Goal: Task Accomplishment & Management: Complete application form

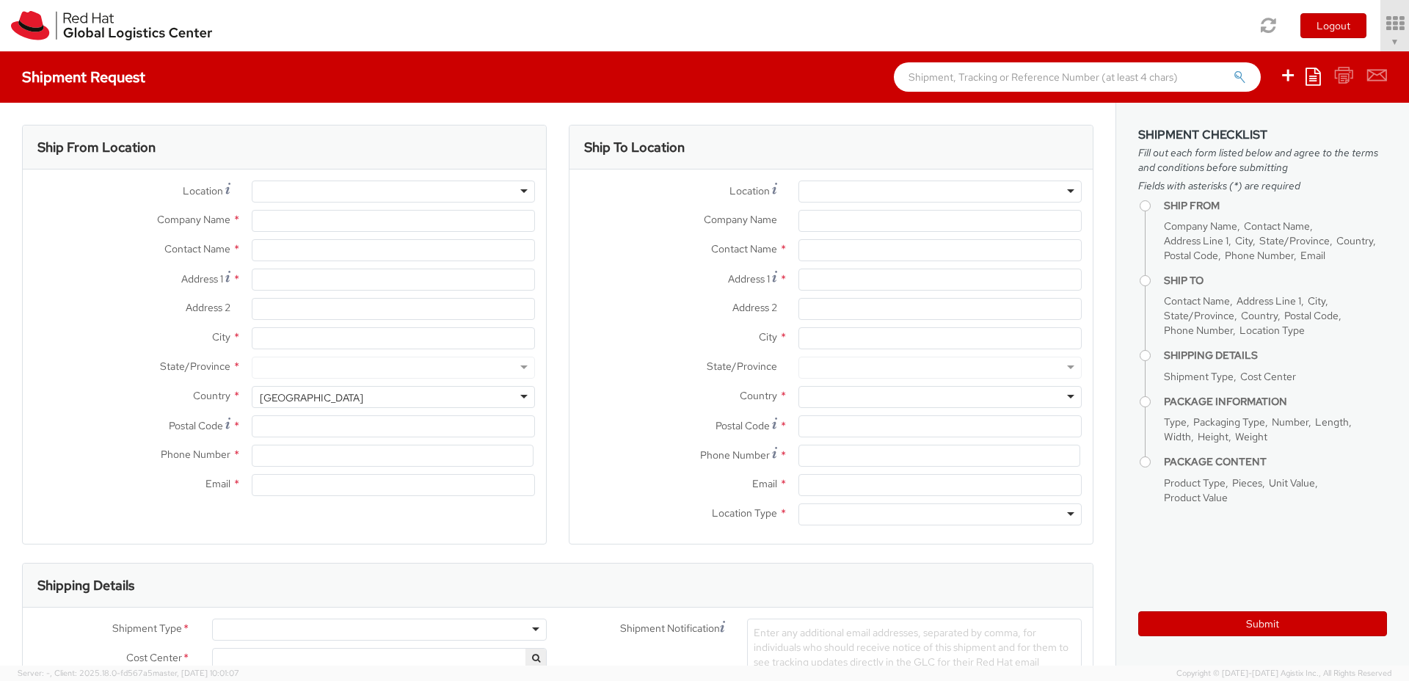
select select "850"
select select
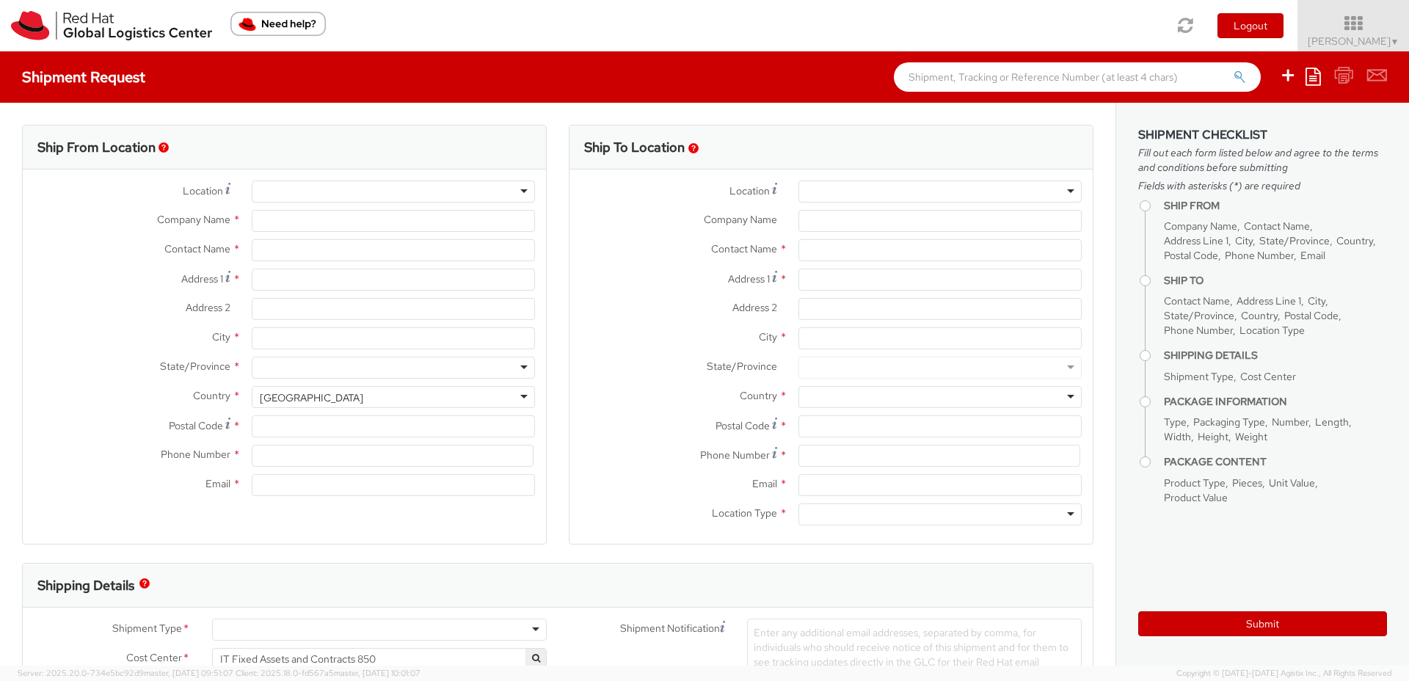
type input "Red Hat Czech s.r.o."
type input "Mackenzie Smit"
type input "Purkynova 647/111"
type input "BRNO"
type input "621 00"
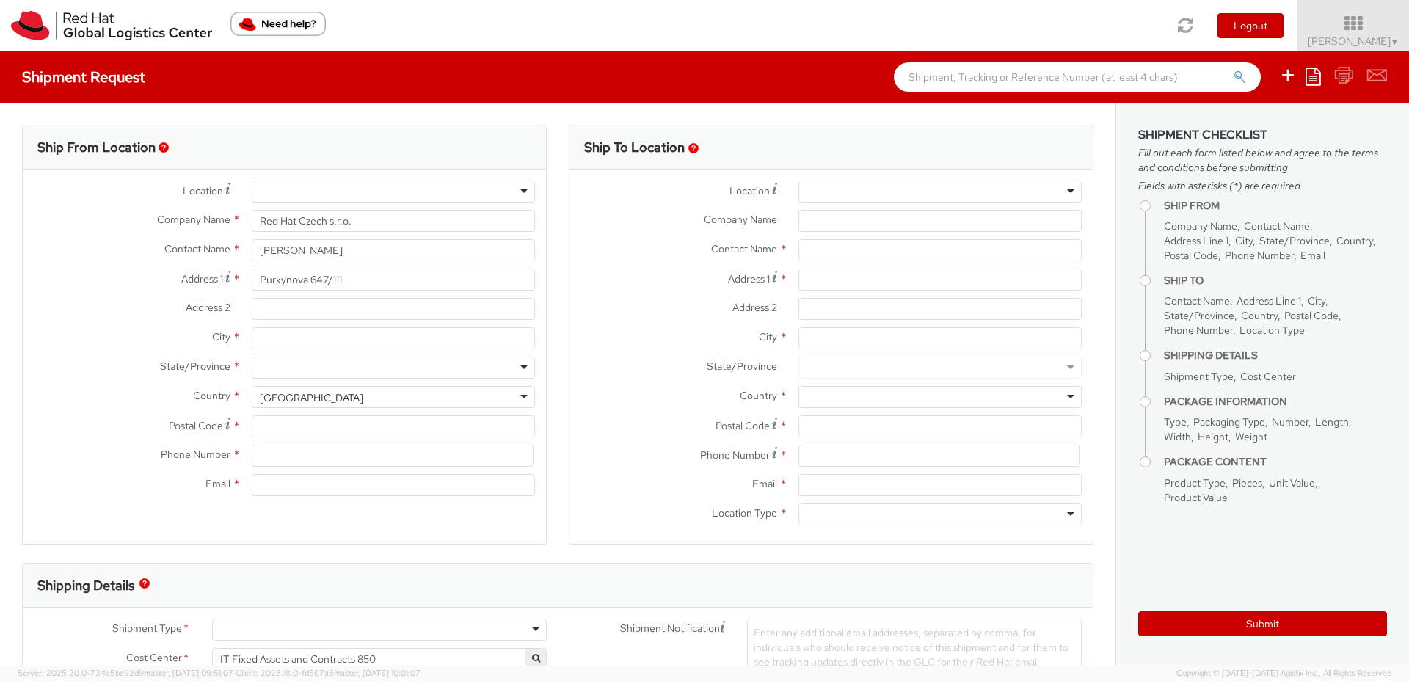
type input "420 532 294 555"
type input "macsmit@redhat.com"
select select "CM"
select select "KGS"
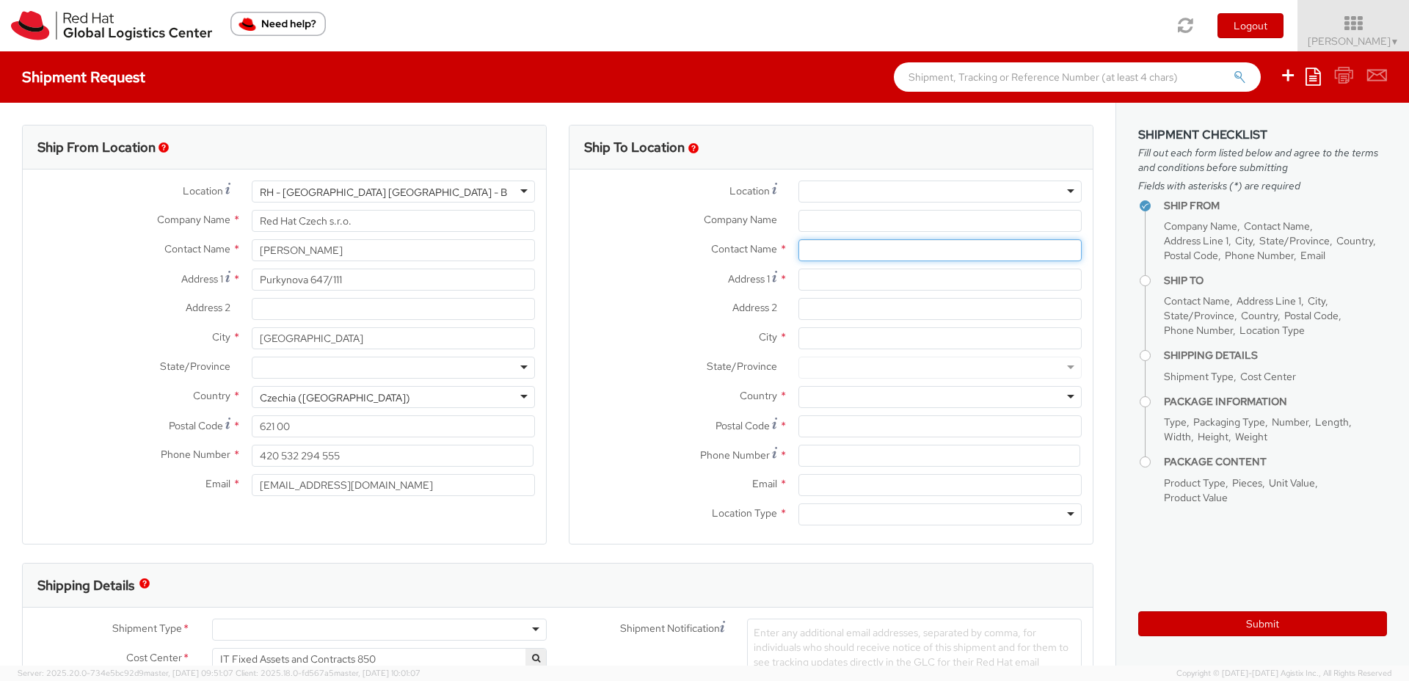
click at [814, 252] on input "text" at bounding box center [939, 250] width 283 height 22
paste input "Pedro Navarro Perez"
type input "Pedro Navarro Perez"
click at [665, 306] on label "Address 2 *" at bounding box center [678, 307] width 218 height 19
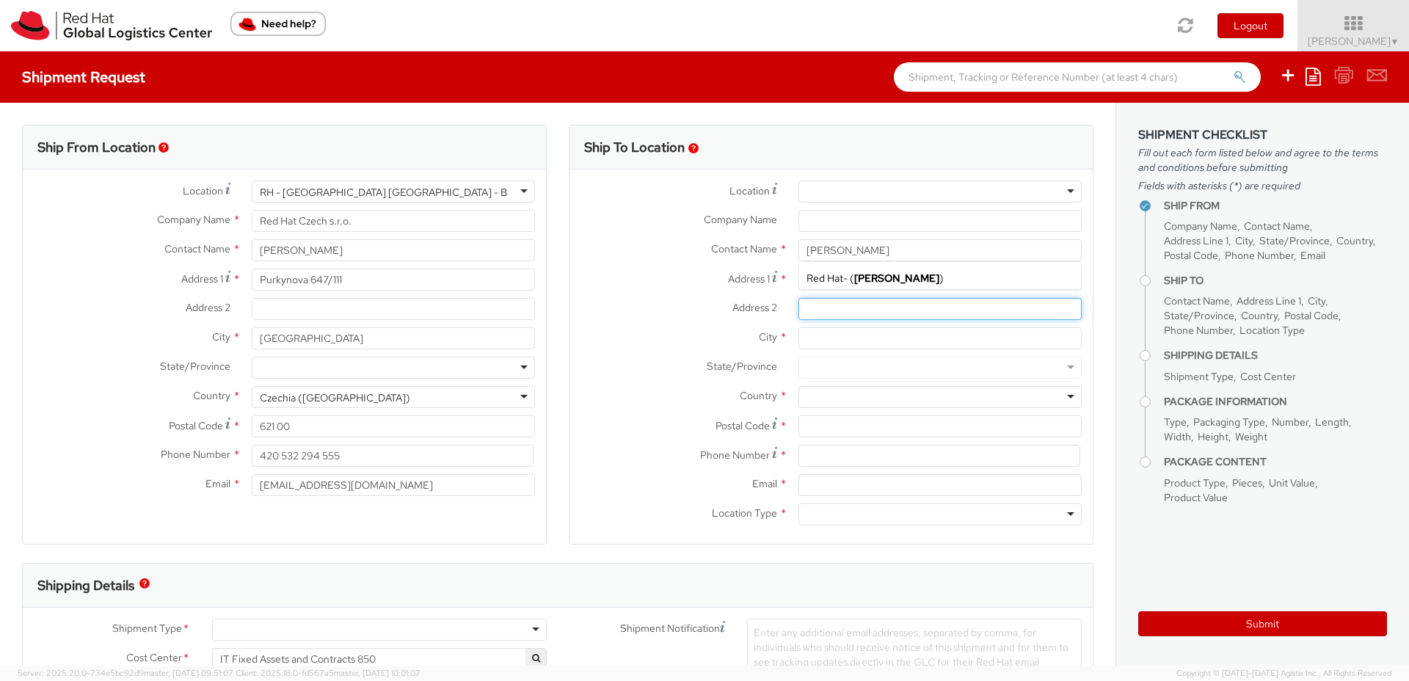
click at [798, 306] on input "Address 2 *" at bounding box center [939, 309] width 283 height 22
click at [867, 517] on div at bounding box center [939, 514] width 283 height 22
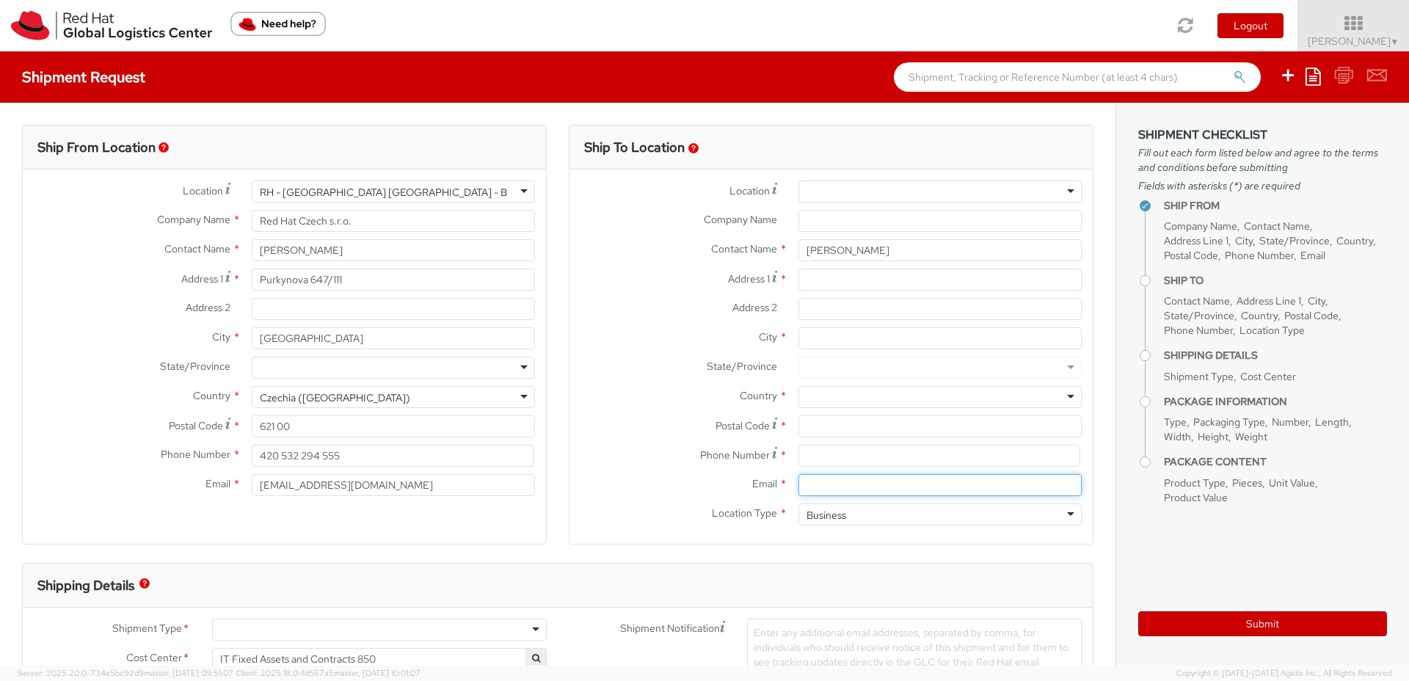
click at [842, 486] on input "Email *" at bounding box center [939, 485] width 283 height 22
paste input "pnavarro@redhat.com"
type input "pnavarro@redhat.com"
click at [800, 630] on span "Enter any additional email addresses, separated by comma, for individuals who s…" at bounding box center [911, 654] width 315 height 57
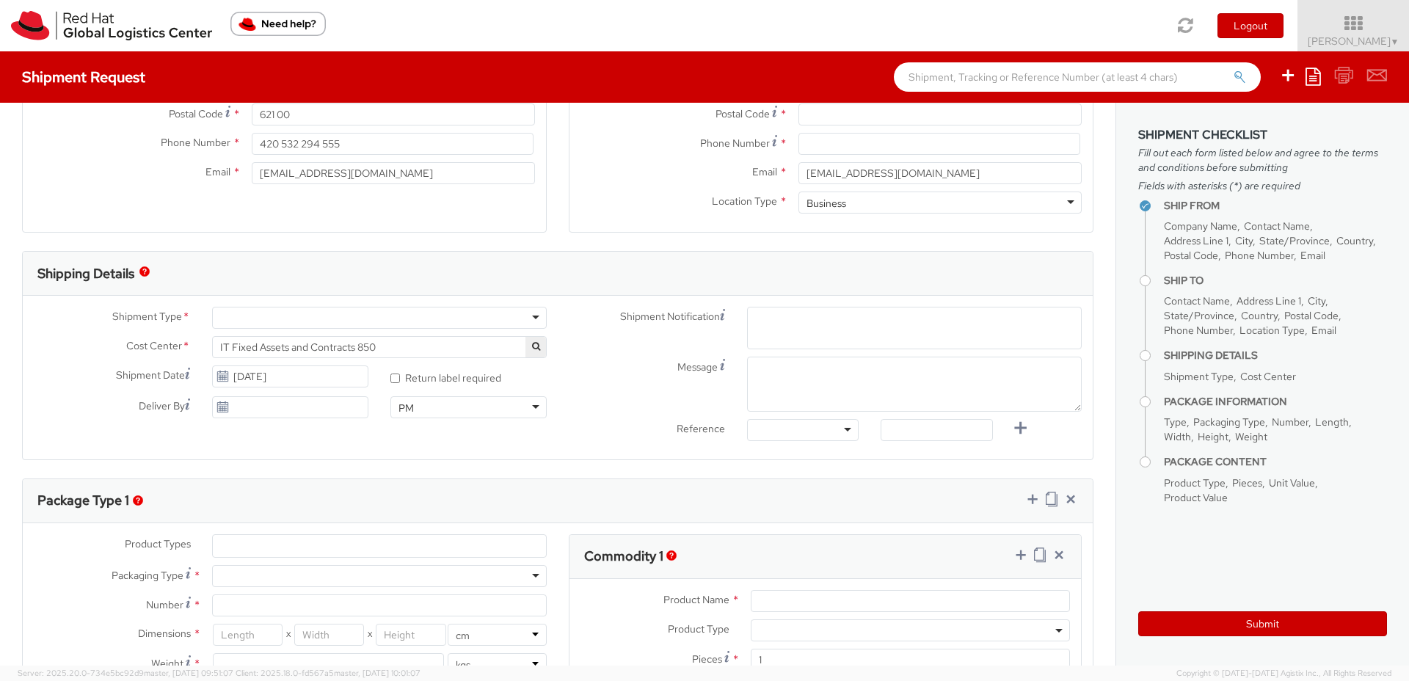
paste input "pnavarro@redhat.com"
type input "pnavarro@redhat.com"
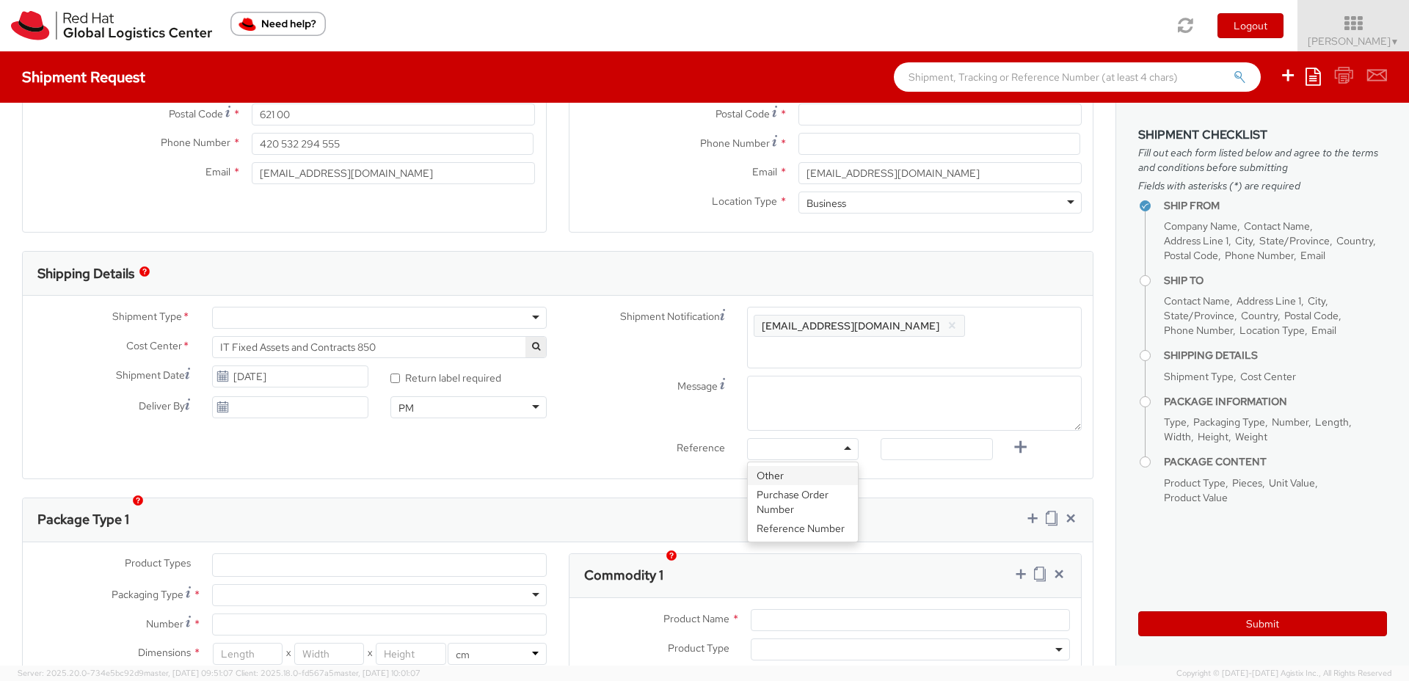
click at [766, 438] on div at bounding box center [803, 449] width 112 height 22
drag, startPoint x: 765, startPoint y: 508, endPoint x: 739, endPoint y: 503, distance: 26.9
click at [894, 437] on input "text" at bounding box center [936, 448] width 112 height 22
paste input "REQ6002147"
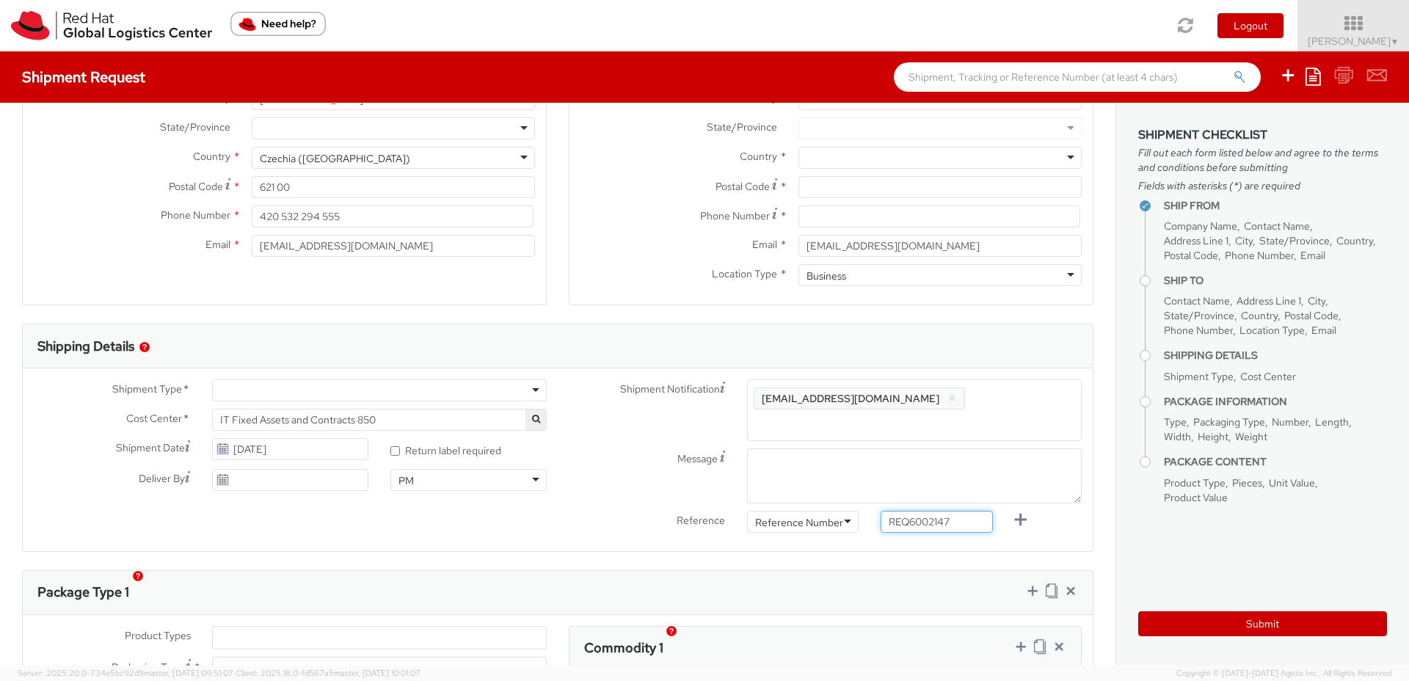
scroll to position [240, 0]
type input "REQ6002147"
click at [437, 396] on div at bounding box center [379, 390] width 335 height 22
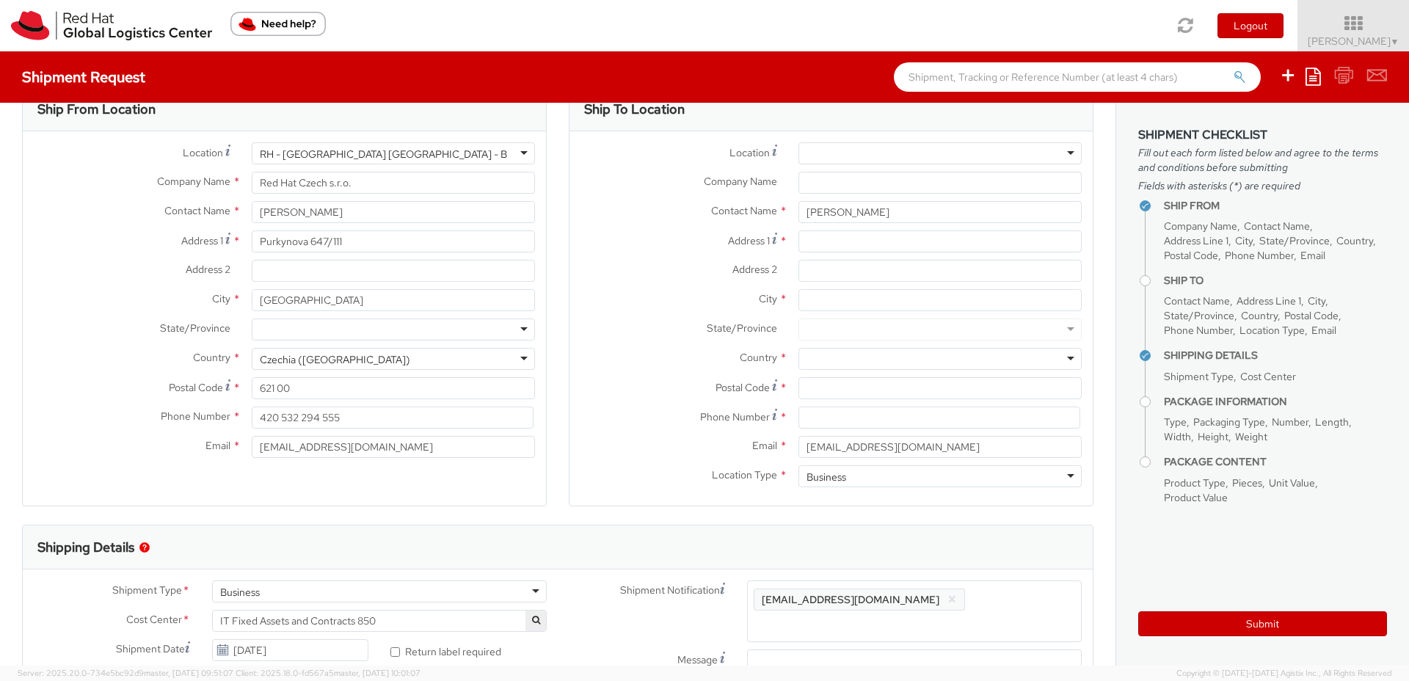
scroll to position [36, 0]
click at [821, 182] on input "Company Name *" at bounding box center [939, 185] width 283 height 22
click at [823, 165] on div at bounding box center [939, 156] width 283 height 22
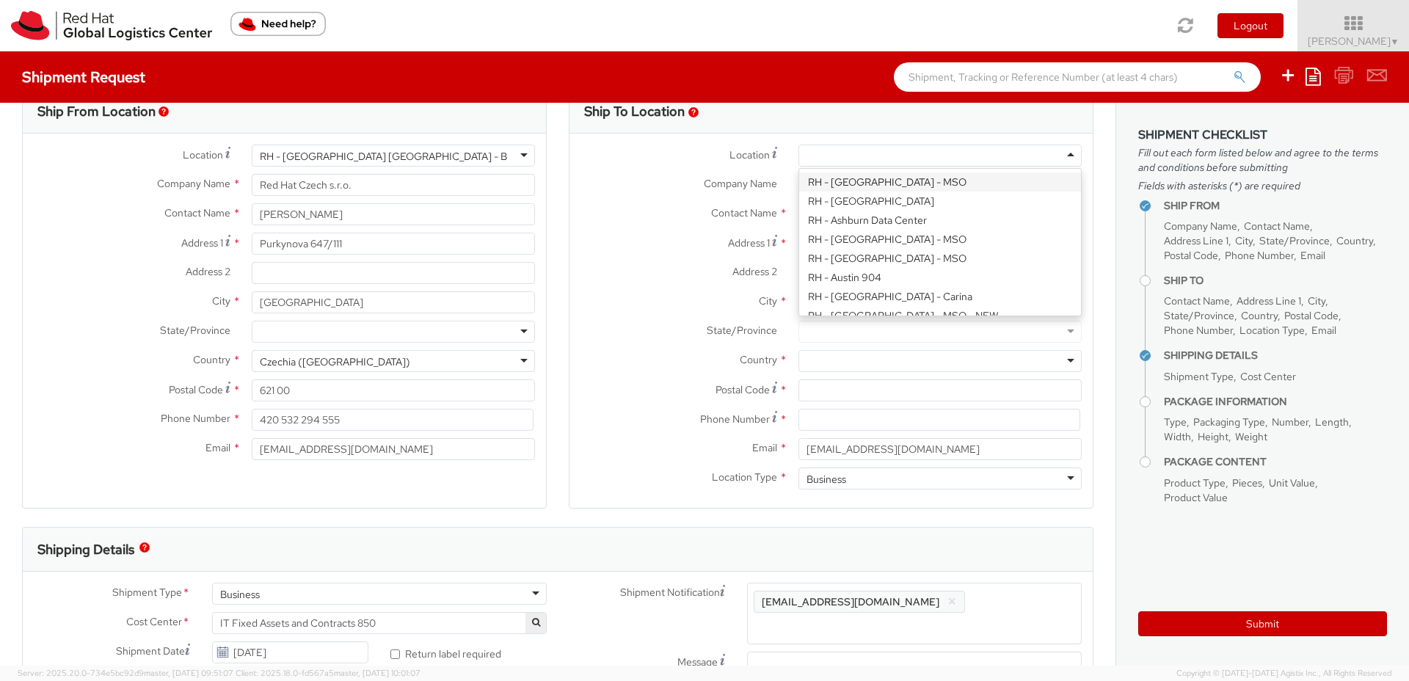
paste input "Puteaux"
type input "Puteaux"
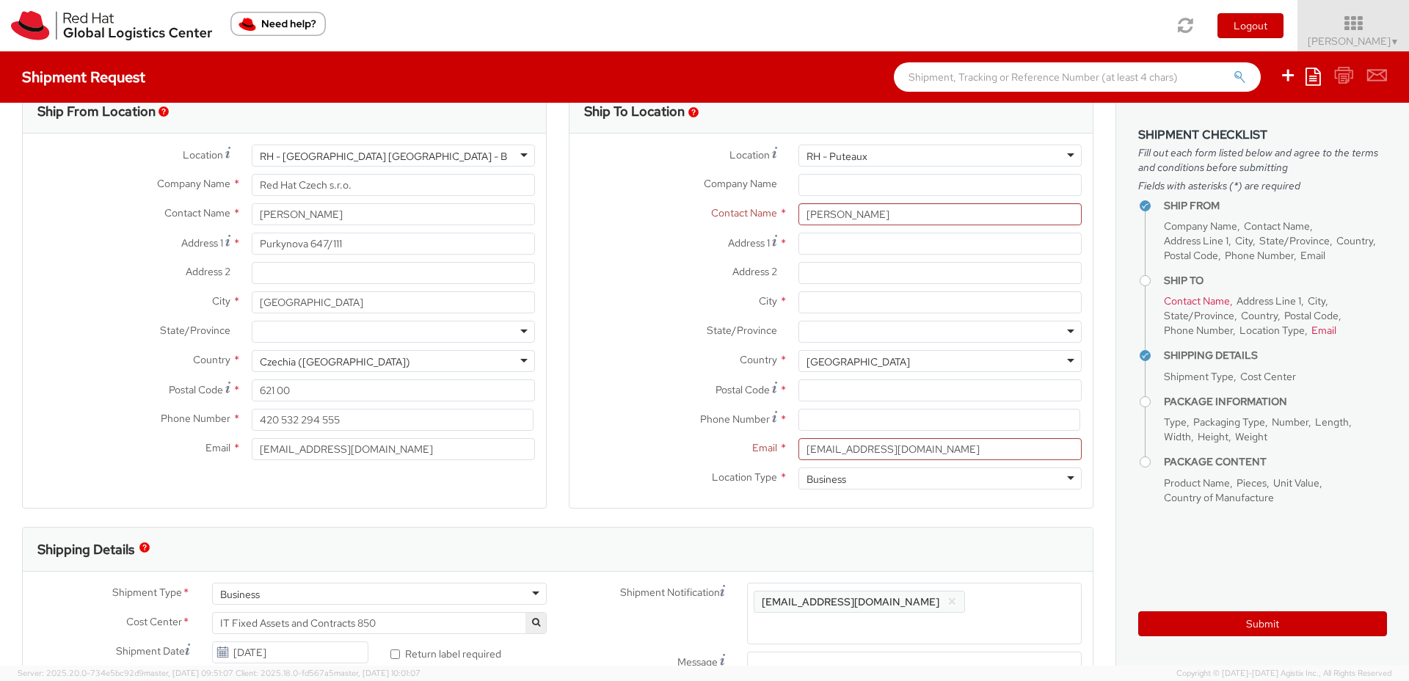
type input "Red Hat France SARL"
type input "Immeuble Defense Plaza, 8th Floor"
type input "23-25 rue Delarivière Lefoullon"
type input "PUTEAUX"
type input "92800"
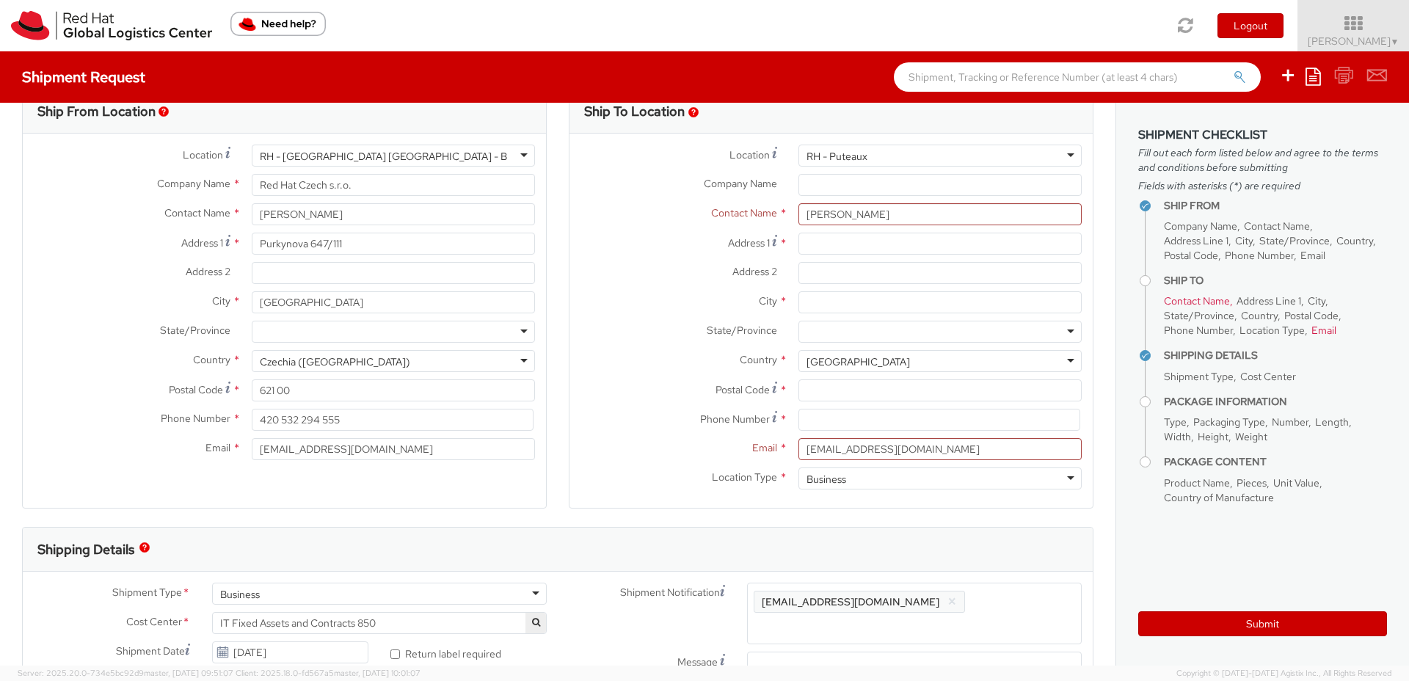
type input "+3314191232"
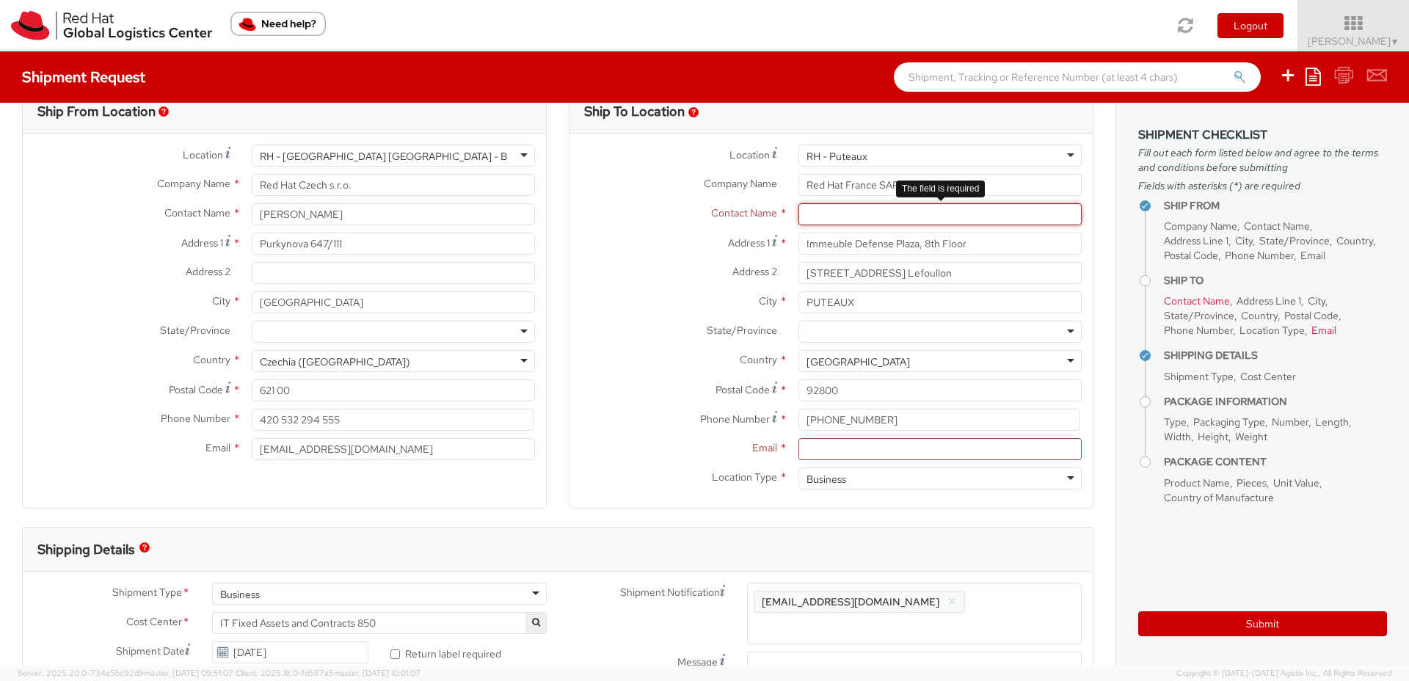
click at [838, 211] on input "text" at bounding box center [939, 214] width 283 height 22
paste input "Pedro Navarro Perez"
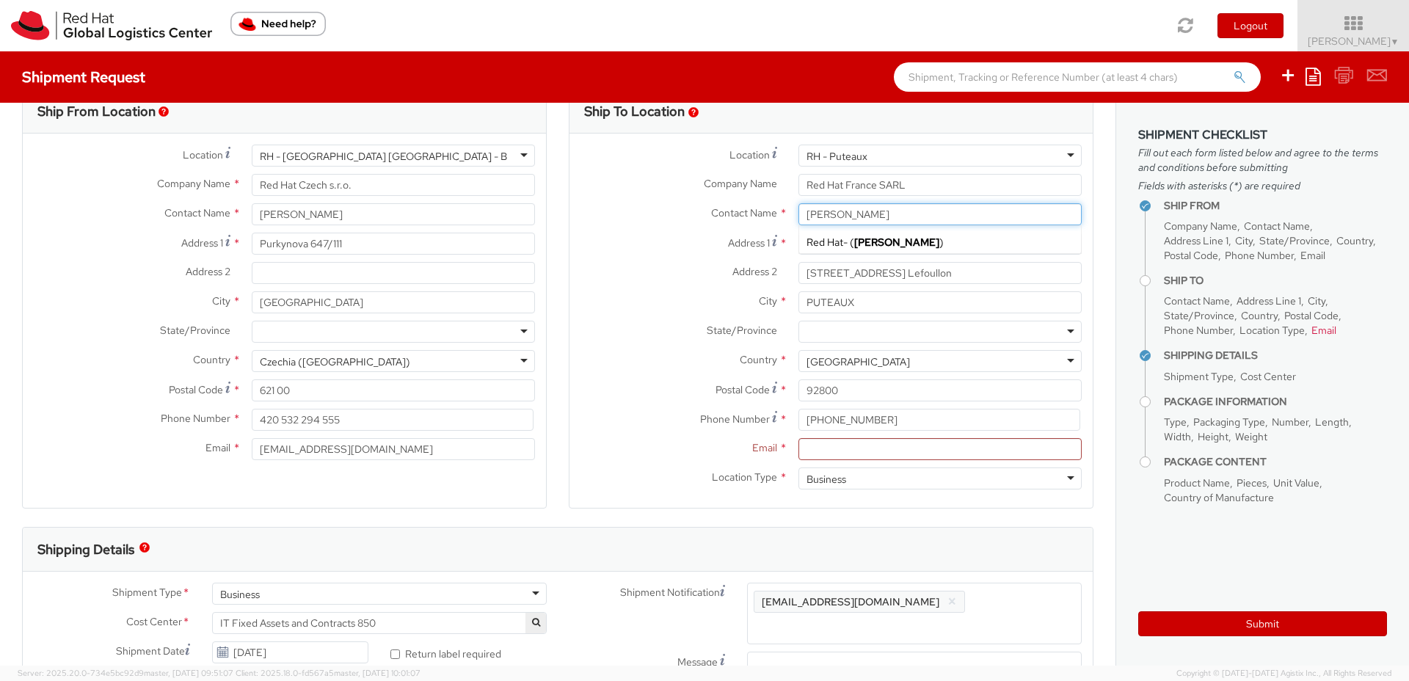
type input "Pedro Navarro Perez"
click at [684, 273] on label "Address 2 *" at bounding box center [678, 271] width 218 height 19
click at [798, 273] on input "23-25 rue Delarivière Lefoullon" at bounding box center [939, 273] width 283 height 22
click at [828, 451] on input "Email *" at bounding box center [939, 449] width 283 height 22
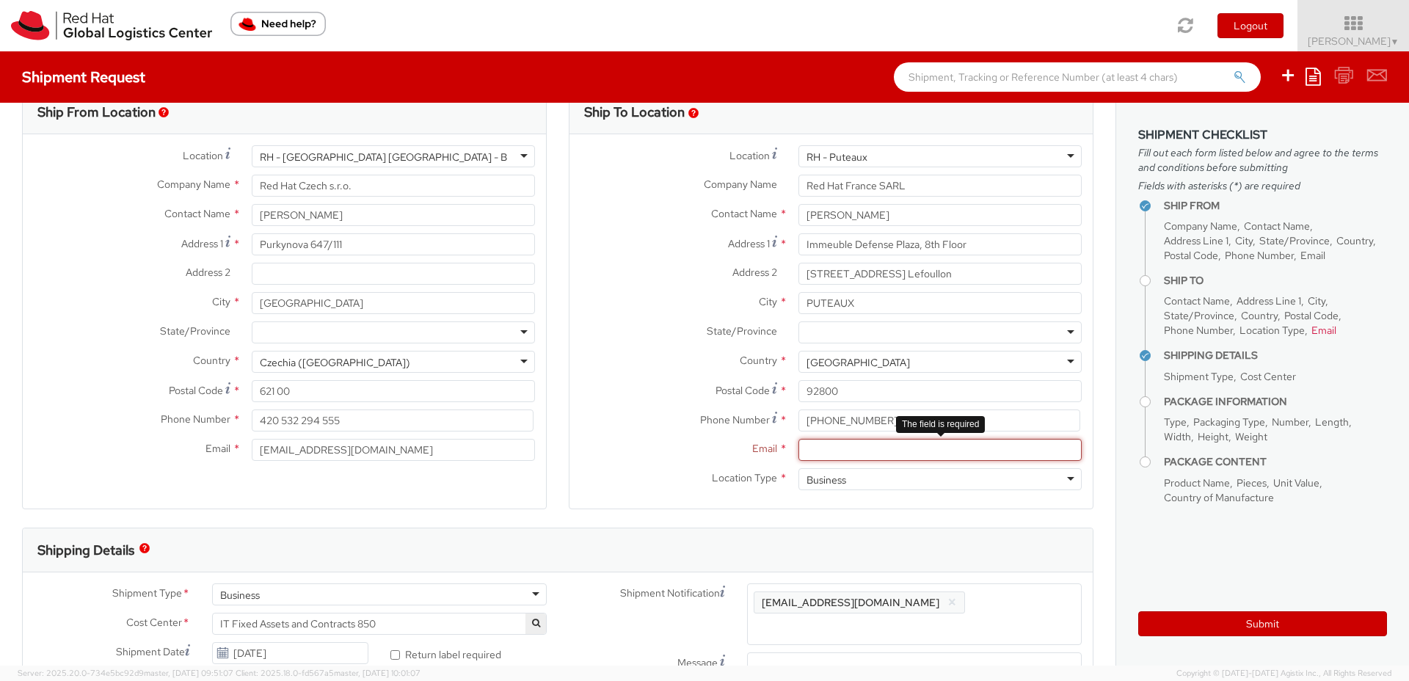
paste input "pnavarro@redhat.com"
type input "pnavarro@redhat.com"
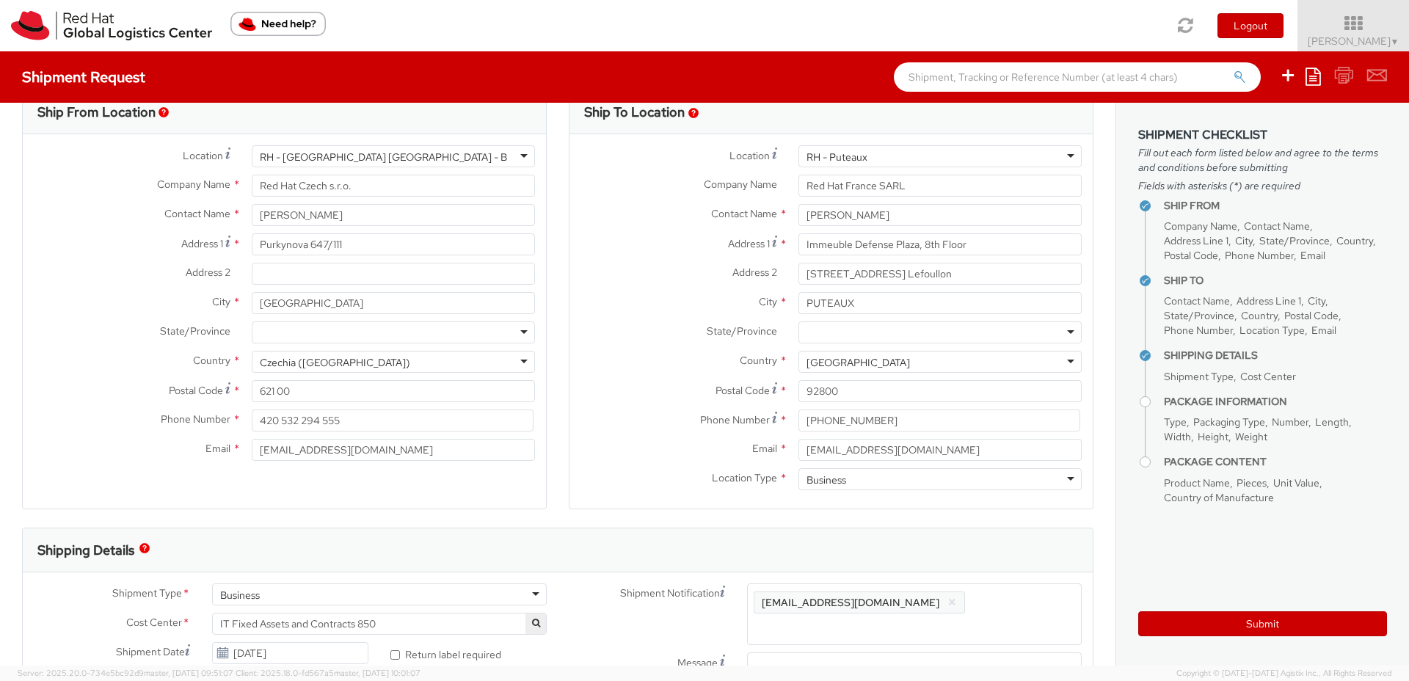
click at [586, 445] on label "Email *" at bounding box center [678, 448] width 218 height 19
click at [798, 445] on input "pnavarro@redhat.com" at bounding box center [939, 450] width 283 height 22
click at [968, 599] on span "Enter any additional email addresses, separated by comma, for individuals who s…" at bounding box center [914, 622] width 321 height 59
paste input "macsmit@redhat.com"
type input "macsmit@redhat.com"
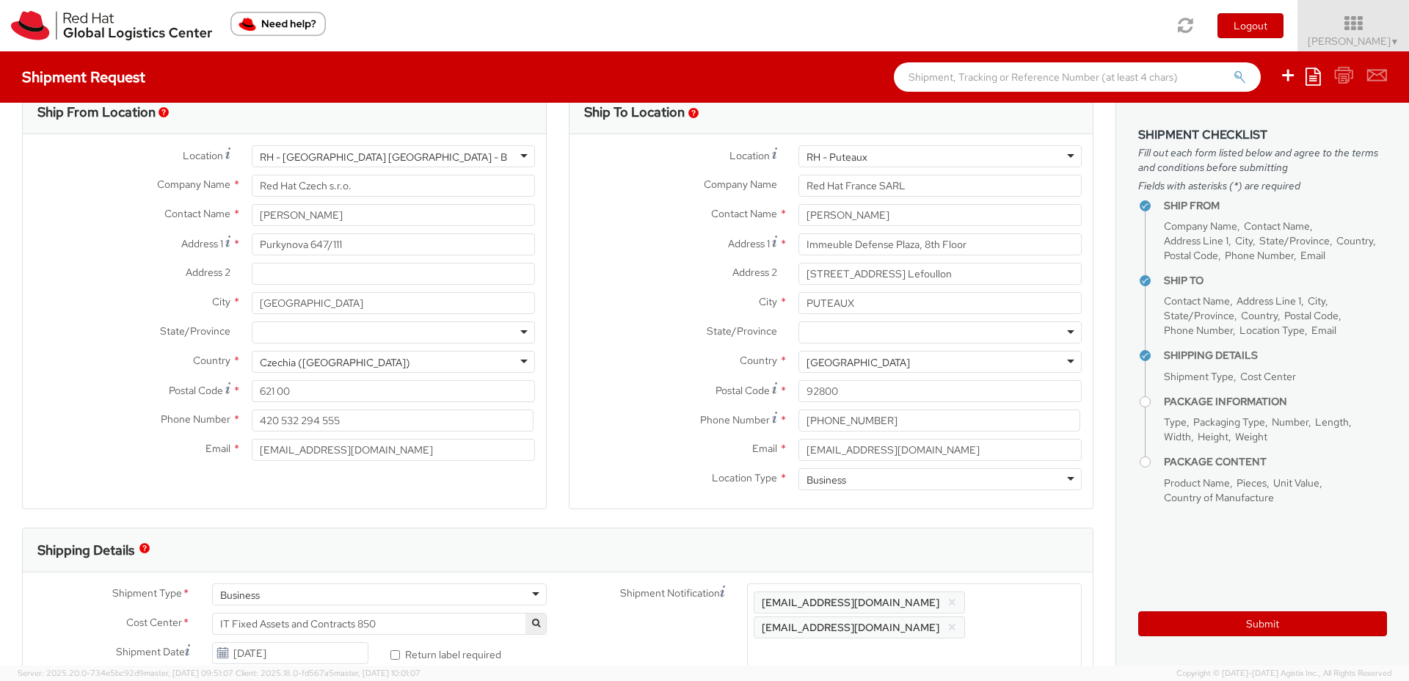
paste input "glevert@redhat.com"
type input "glevert@redhat.com"
paste input "dgalovic@redhat.com"
type input "dgalovic@redhat.com"
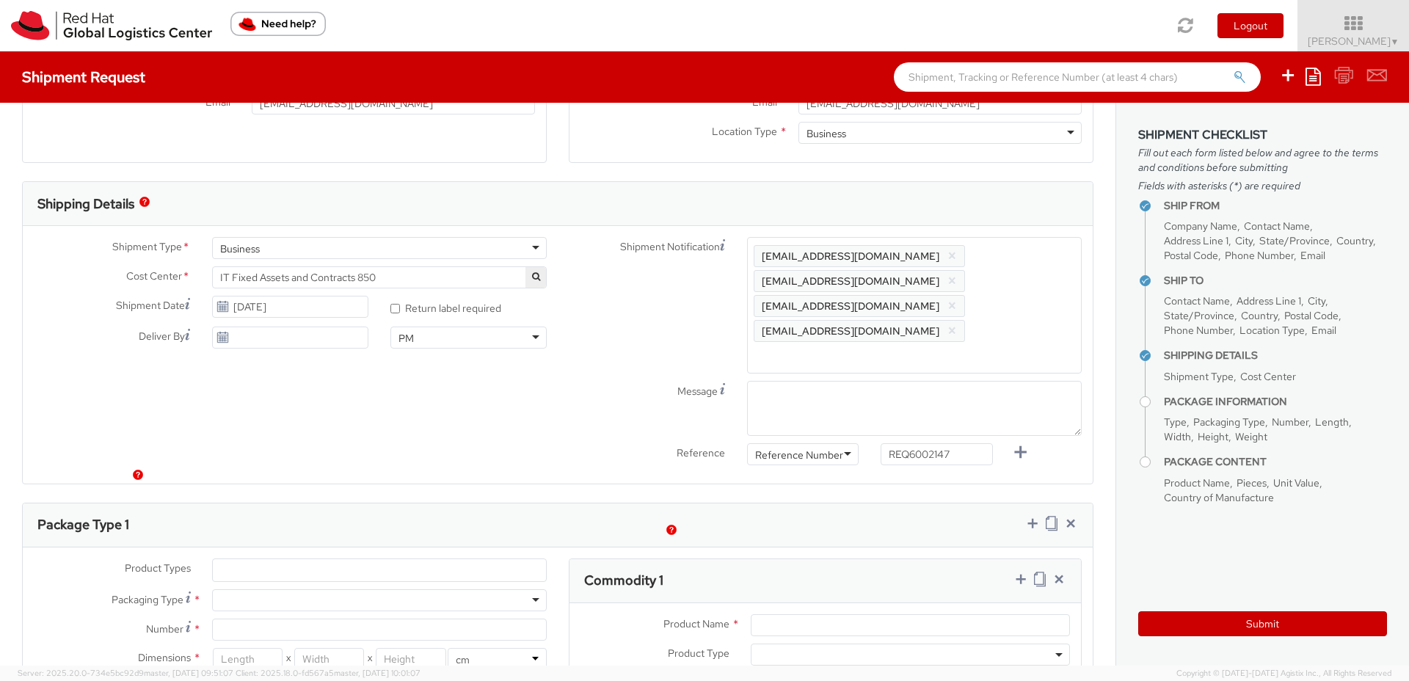
scroll to position [510, 0]
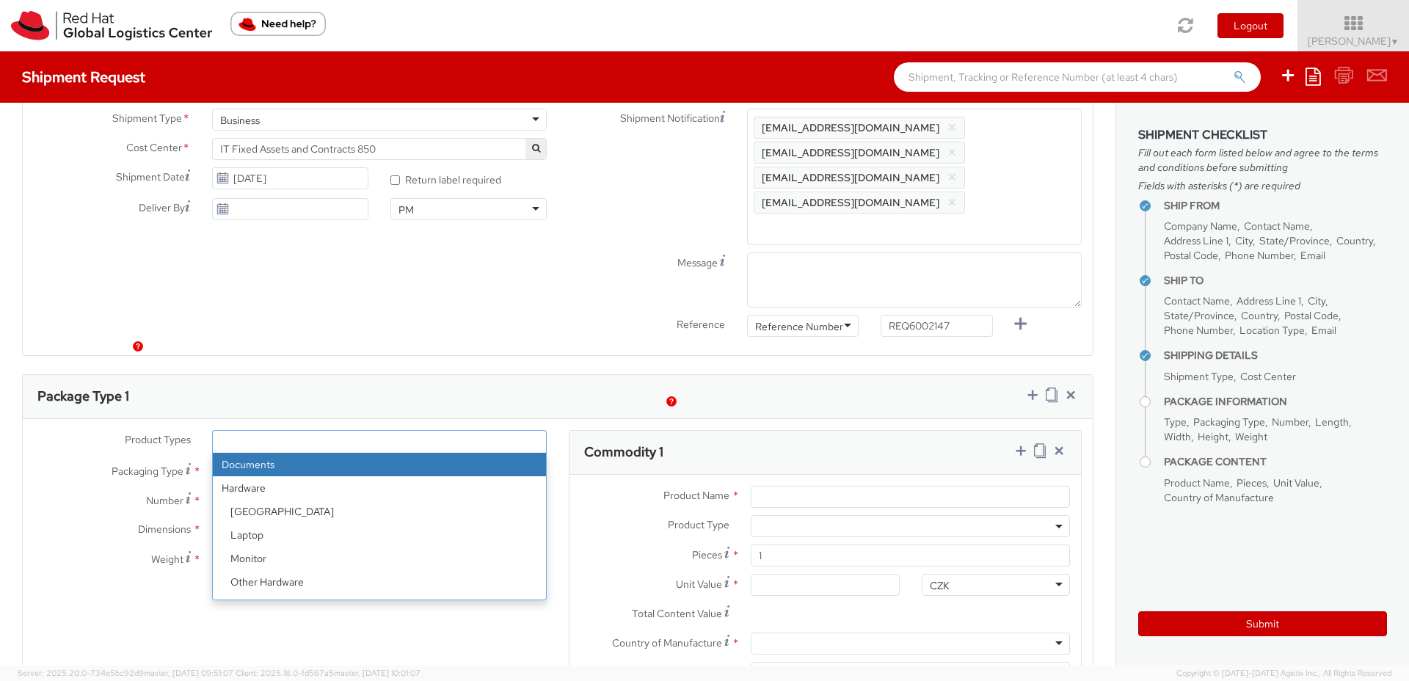
click at [261, 431] on ul at bounding box center [379, 442] width 333 height 22
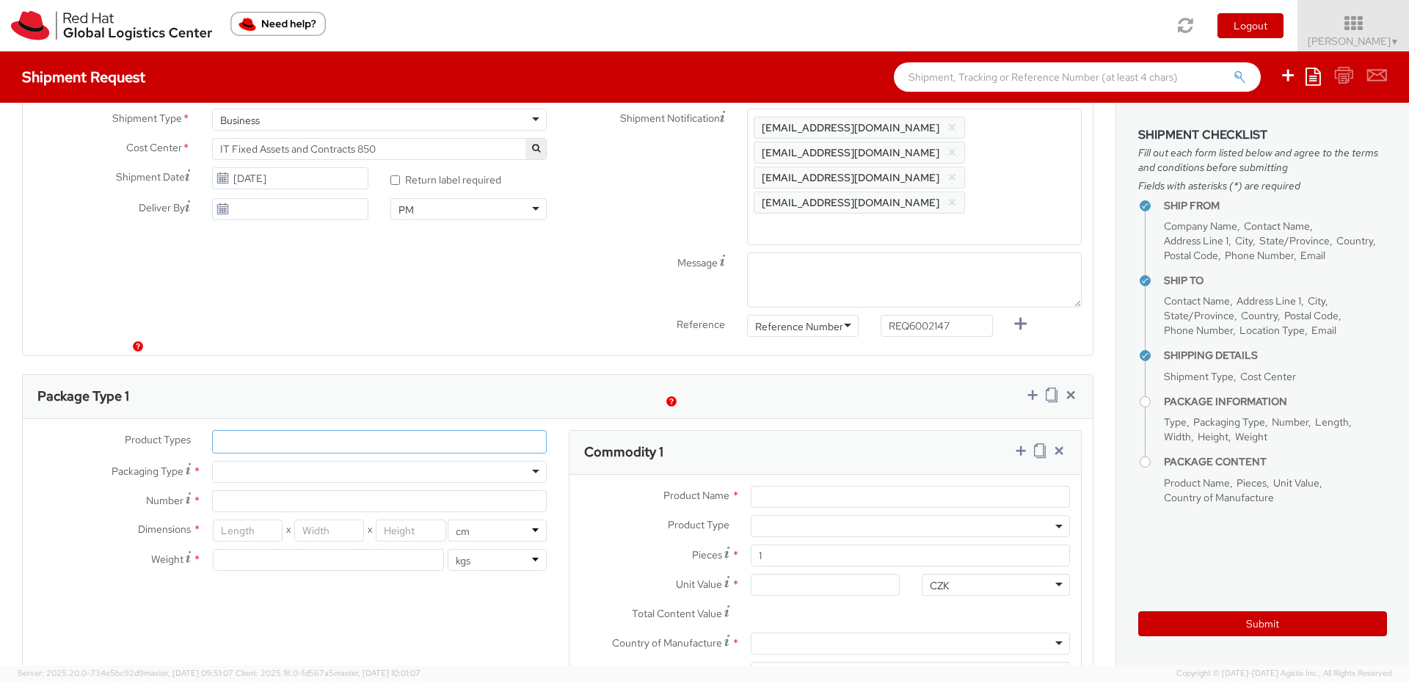
click at [262, 431] on ul at bounding box center [379, 442] width 333 height 22
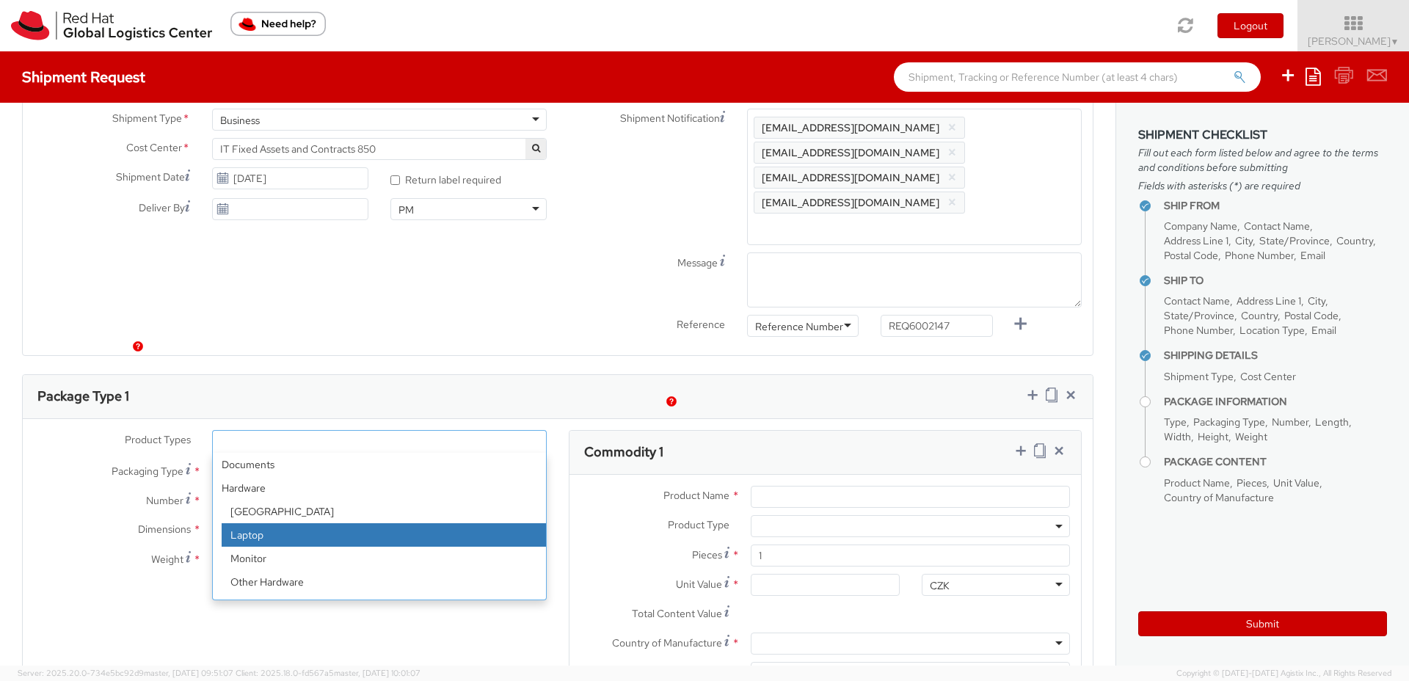
select select "LAPTOP"
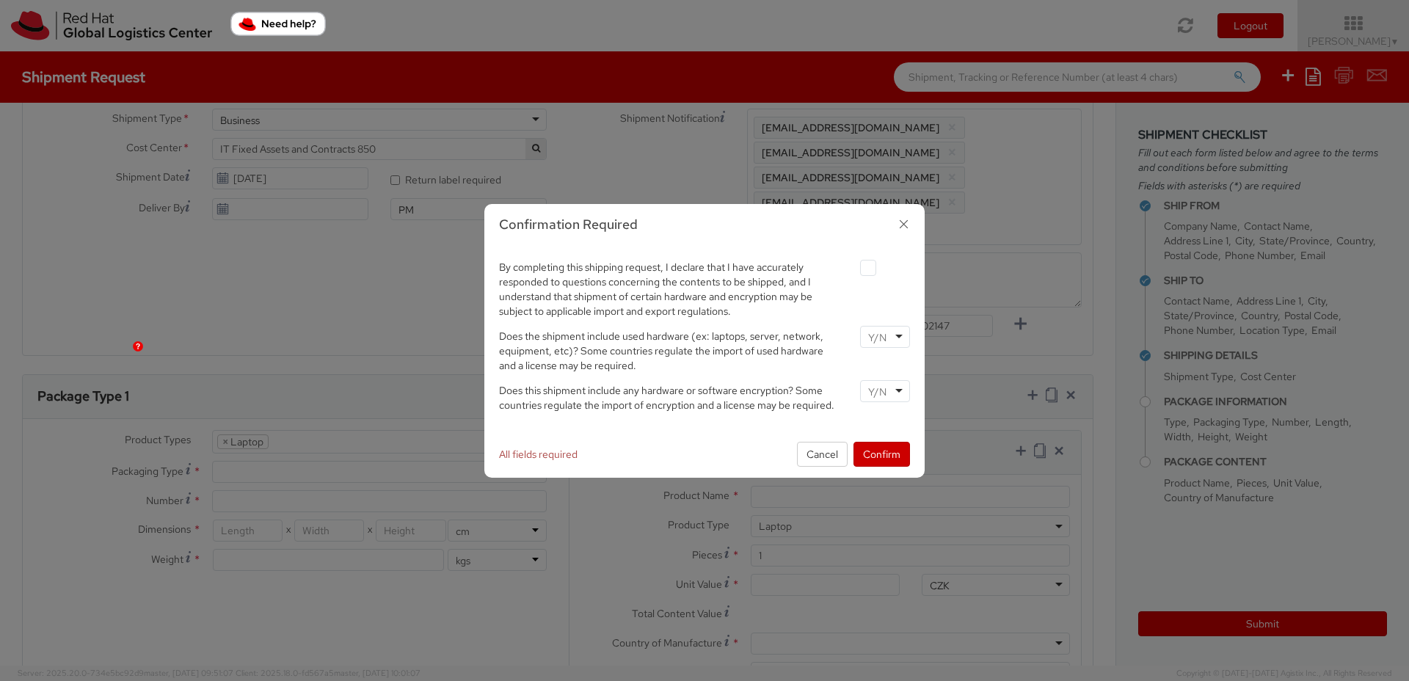
drag, startPoint x: 872, startPoint y: 267, endPoint x: 889, endPoint y: 313, distance: 48.8
click at [872, 267] on label at bounding box center [868, 268] width 16 height 16
click at [856, 267] on input "checkbox" at bounding box center [851, 268] width 10 height 10
checkbox input "true"
click at [869, 332] on input "select-one" at bounding box center [878, 337] width 21 height 15
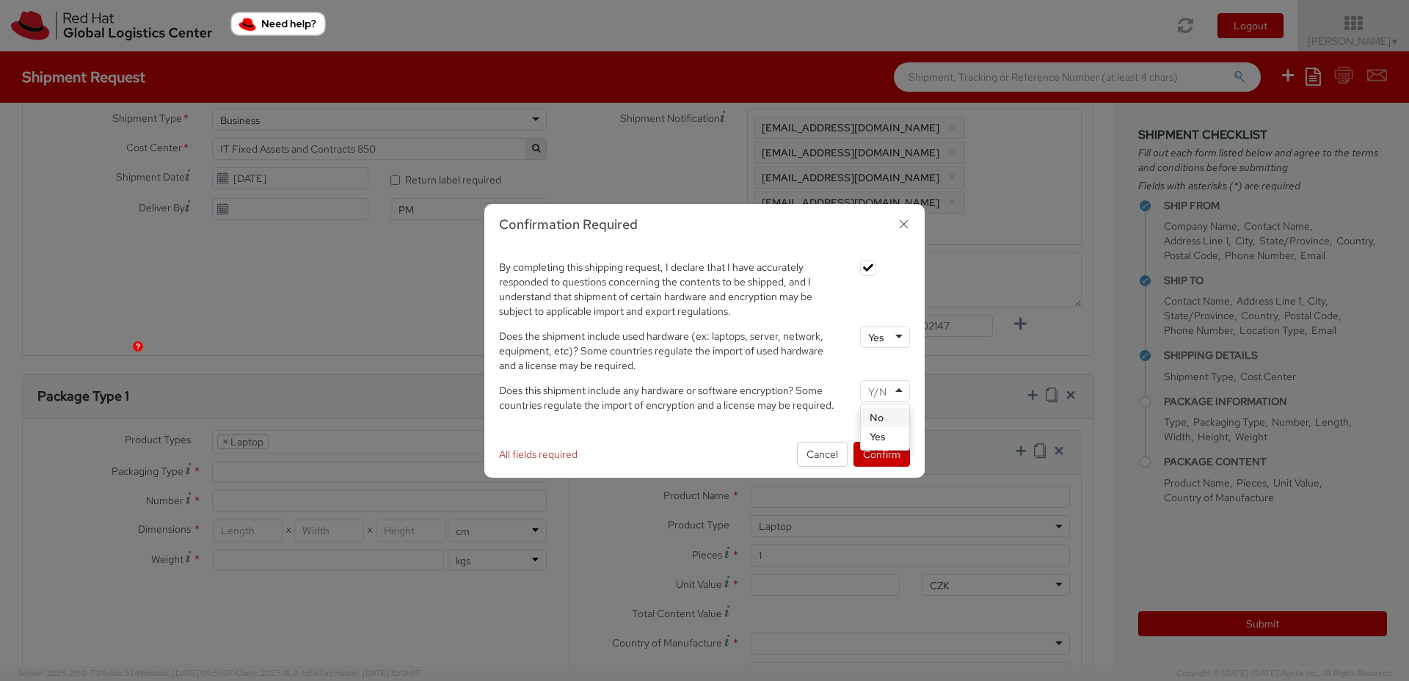
drag, startPoint x: 881, startPoint y: 387, endPoint x: 883, endPoint y: 394, distance: 7.7
click at [882, 387] on input "select-one" at bounding box center [878, 391] width 21 height 15
drag, startPoint x: 875, startPoint y: 451, endPoint x: 844, endPoint y: 451, distance: 30.8
click at [875, 451] on button "Confirm" at bounding box center [881, 454] width 56 height 25
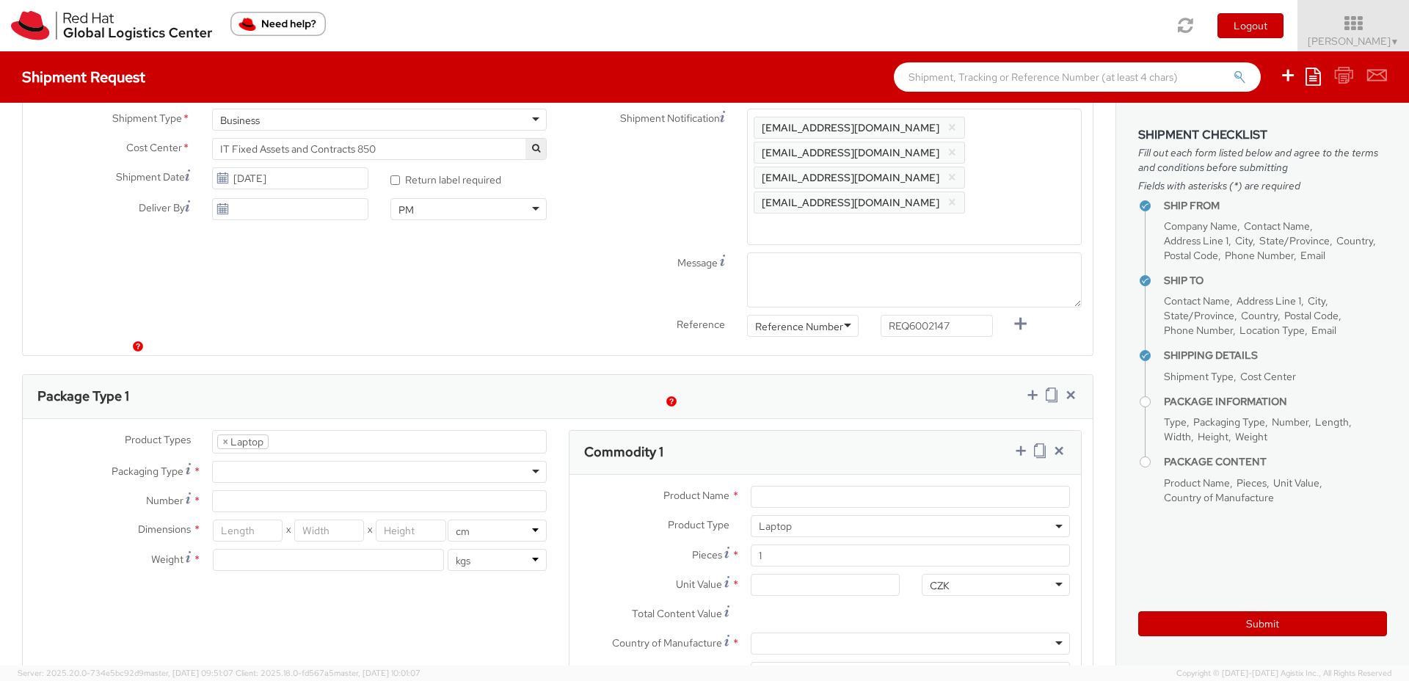
click at [459, 430] on div "Product Types * Documents Docking Station Laptop Monitor Other Hardware Server …" at bounding box center [290, 508] width 535 height 156
click at [466, 431] on ul "× Laptop" at bounding box center [379, 442] width 333 height 22
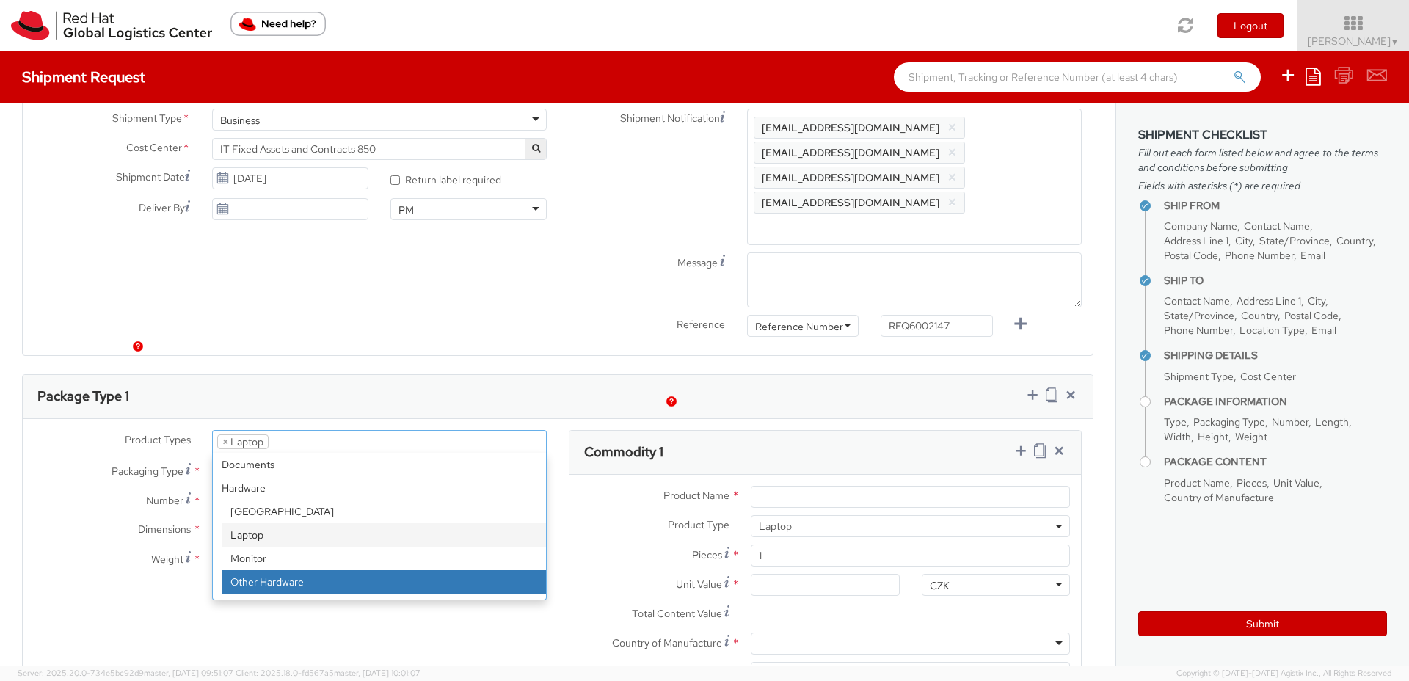
select select "HARD_OTHER"
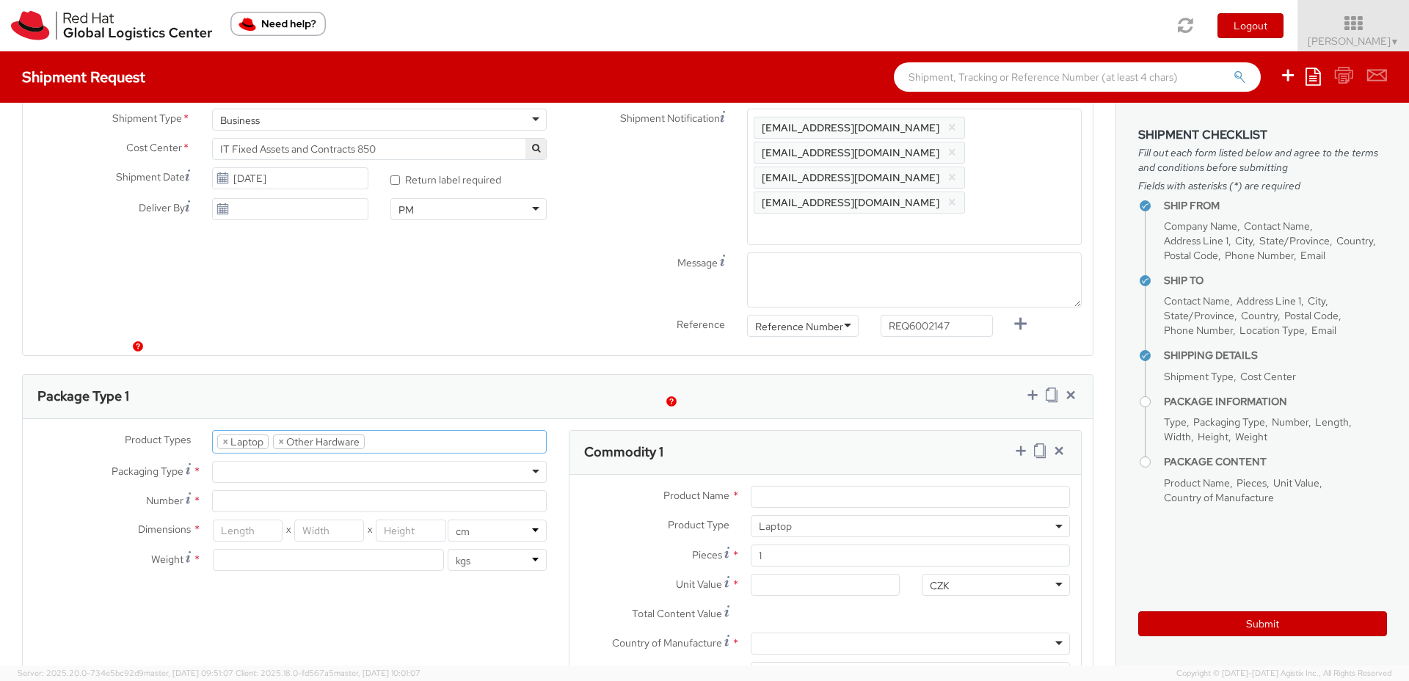
click at [281, 461] on div at bounding box center [379, 472] width 335 height 22
click at [266, 490] on input "Number *" at bounding box center [379, 501] width 335 height 22
type input "1"
click at [252, 519] on input "number" at bounding box center [248, 530] width 70 height 22
type input "34"
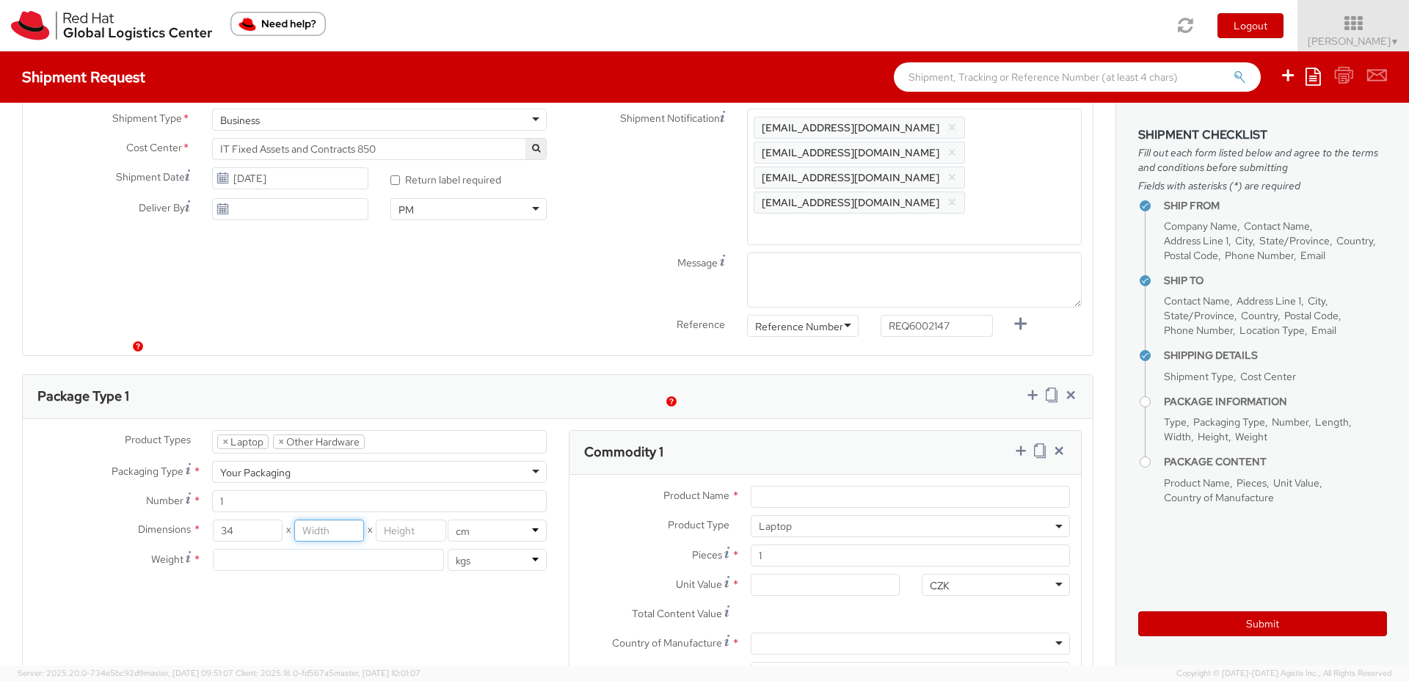
click at [321, 519] on input "number" at bounding box center [329, 530] width 70 height 22
type input "30"
click at [415, 519] on input "number" at bounding box center [411, 530] width 70 height 22
type input "36"
click at [273, 549] on input "number" at bounding box center [328, 560] width 231 height 22
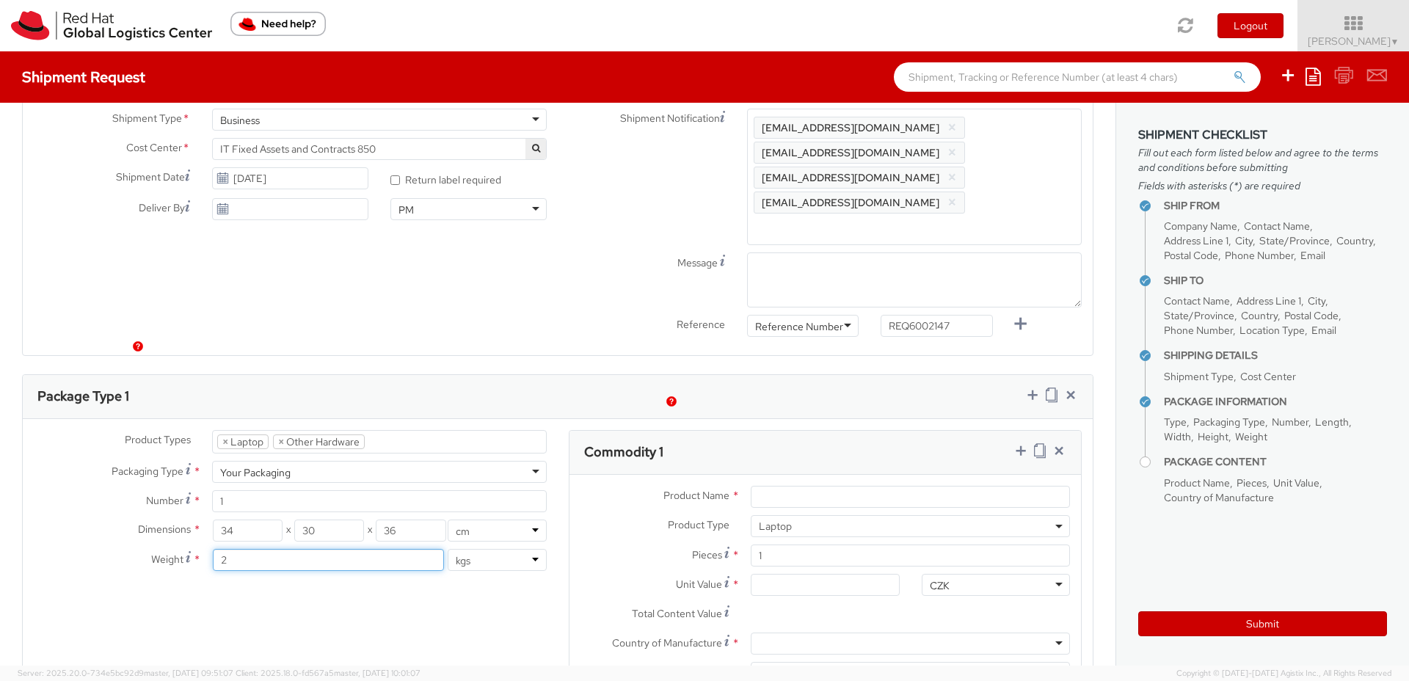
type input "2"
click at [797, 486] on input "Product Name *" at bounding box center [910, 497] width 319 height 22
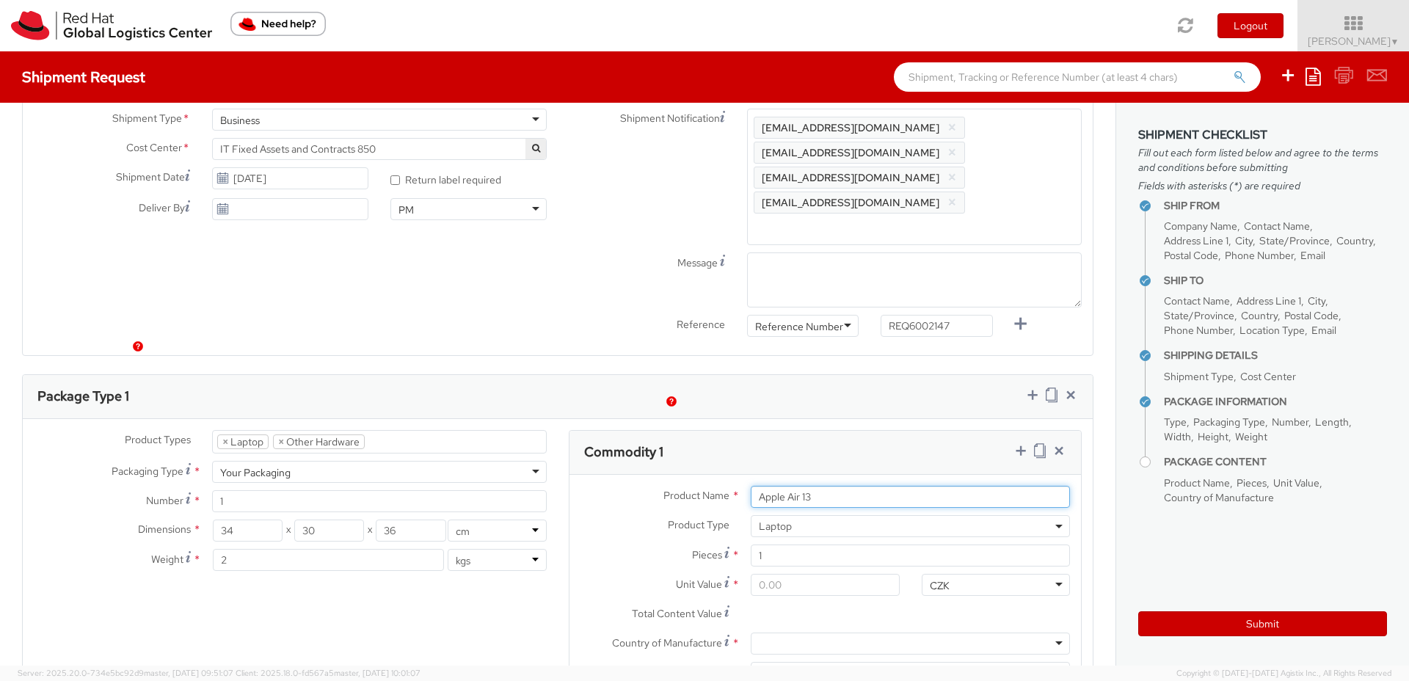
type input "Apple Air 13"
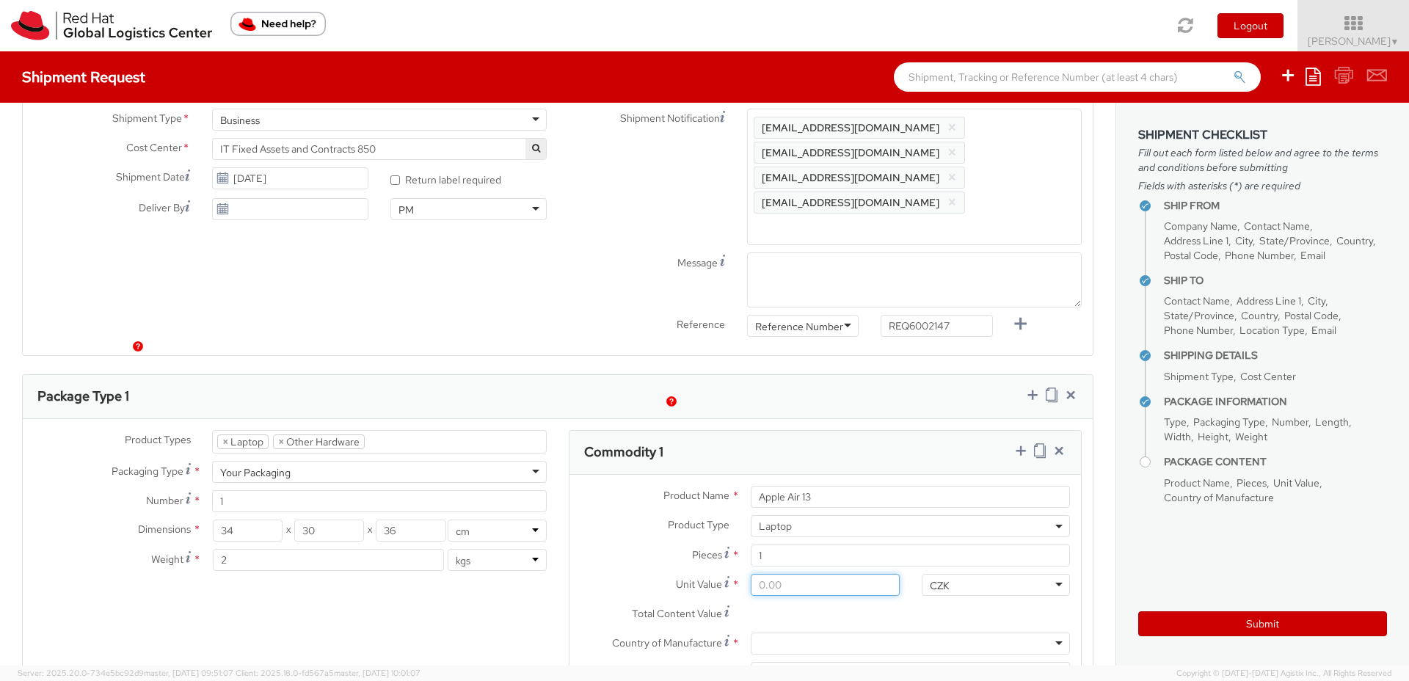
click at [774, 574] on input "Unit Value *" at bounding box center [825, 585] width 148 height 22
type input "5.00"
type input "50.00"
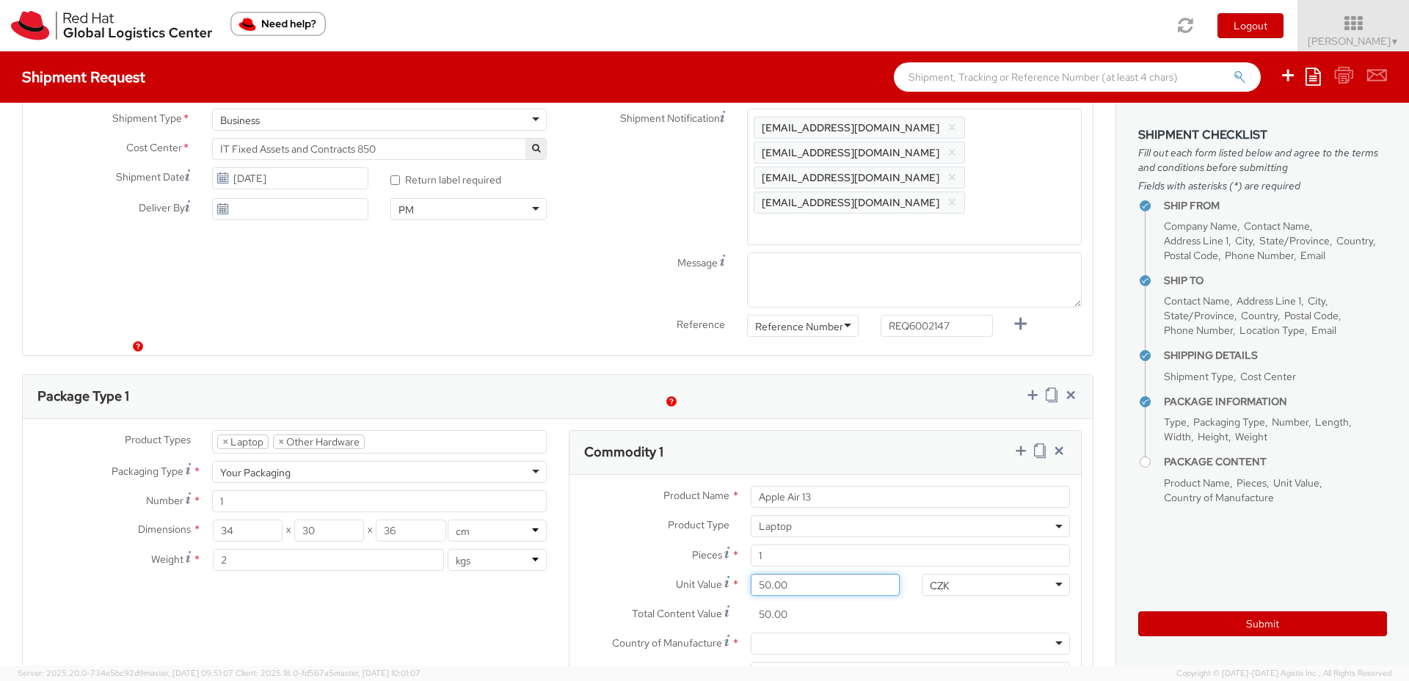
type input "500.00"
click at [954, 574] on div "CZK" at bounding box center [996, 585] width 148 height 22
click at [773, 632] on div at bounding box center [910, 643] width 319 height 22
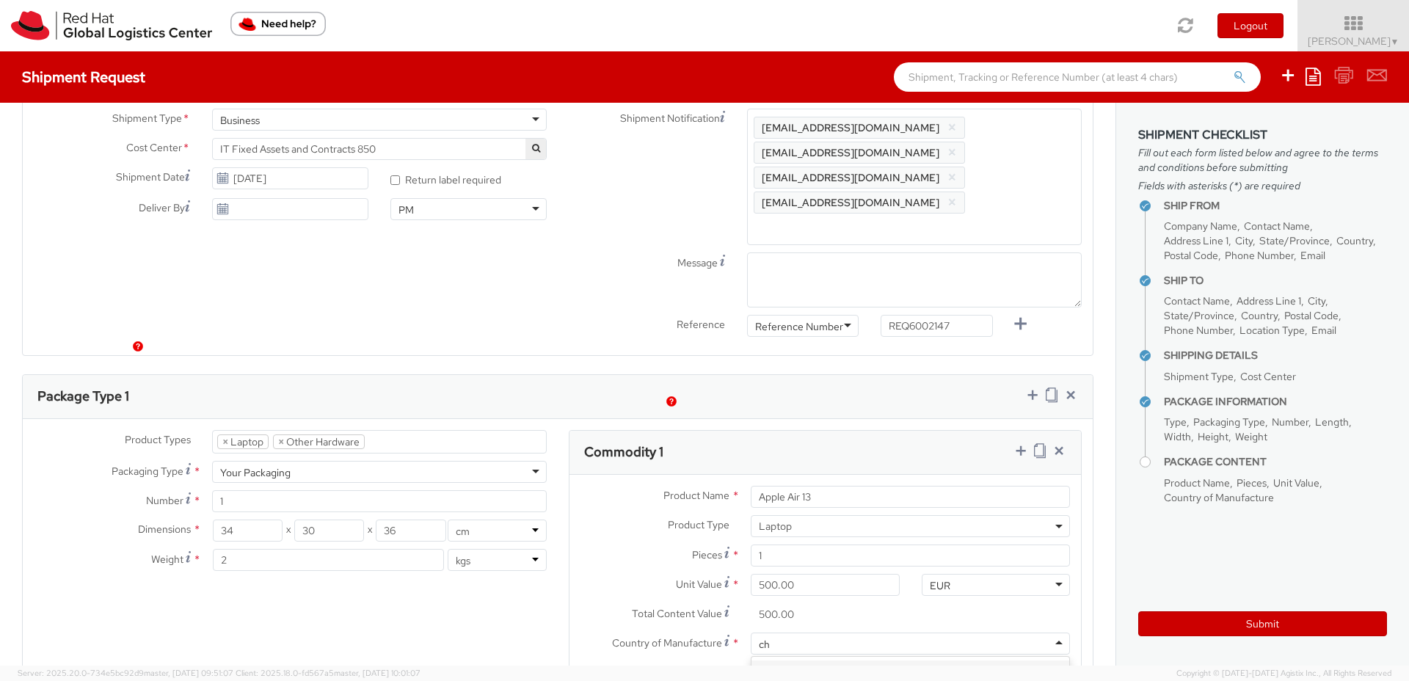
type input "chi"
click at [782, 662] on textarea "Description *" at bounding box center [910, 682] width 319 height 40
drag, startPoint x: 834, startPoint y: 445, endPoint x: 685, endPoint y: 440, distance: 149.8
click at [685, 486] on div "Product Name * Apple Air 13" at bounding box center [824, 497] width 511 height 22
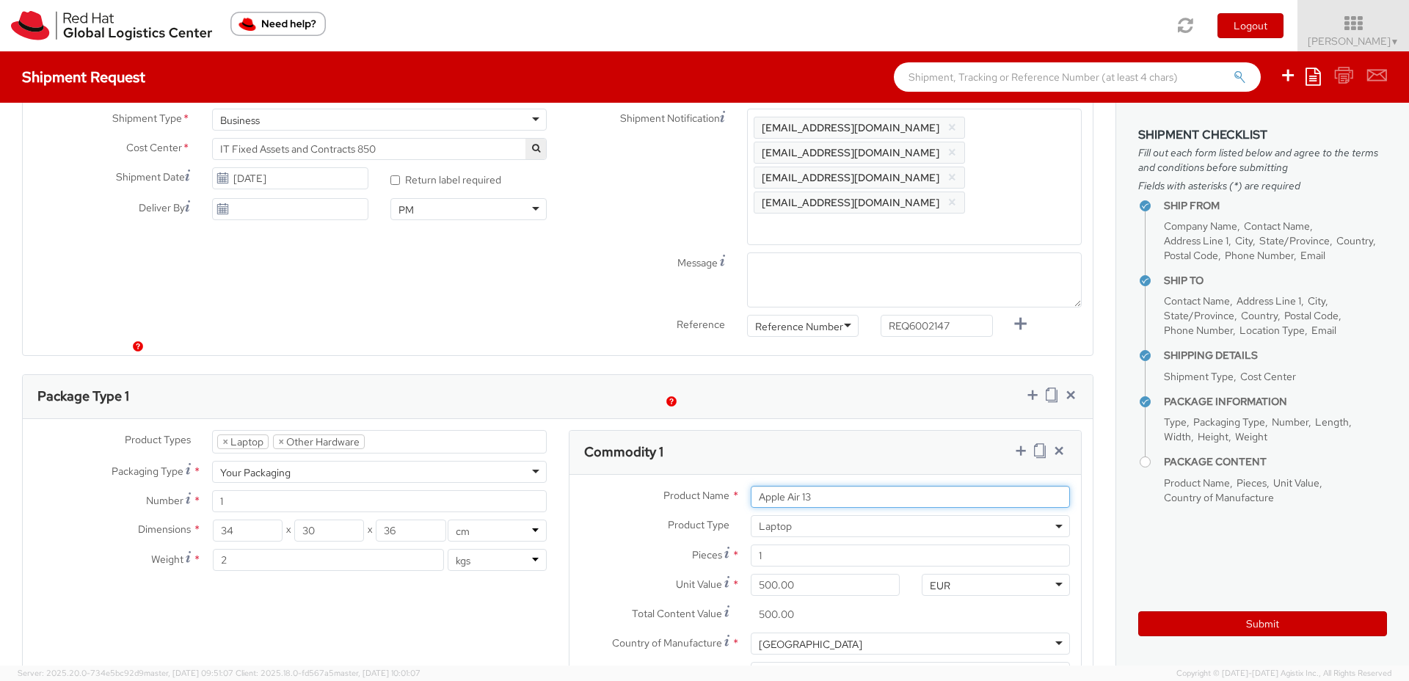
click at [826, 486] on input "Apple Air 13" at bounding box center [910, 497] width 319 height 22
drag, startPoint x: 699, startPoint y: 446, endPoint x: 660, endPoint y: 447, distance: 38.9
click at [660, 486] on div "Product Name * Apple Air 13" at bounding box center [824, 497] width 511 height 22
paste input "MAINSTREAM - Apple MacBook Air 13”"
type input "MAINSTREAM - Apple MacBook Air 13”"
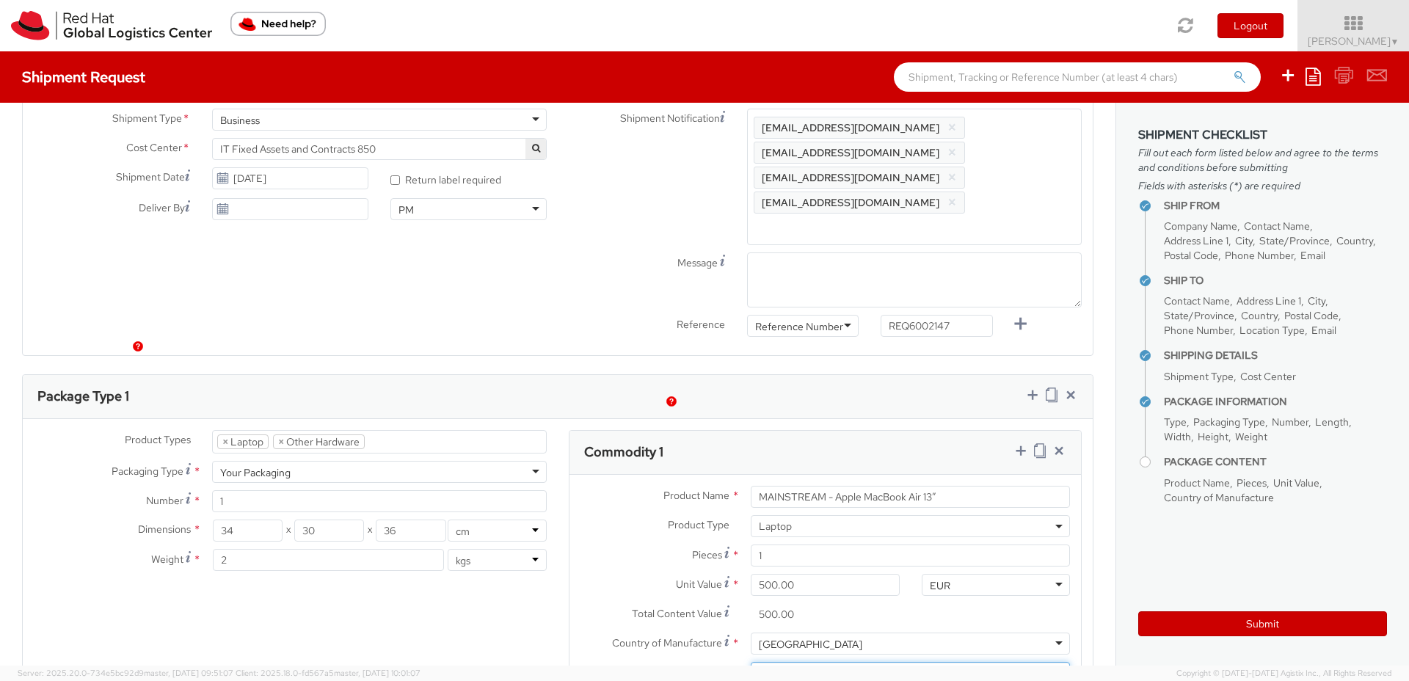
click at [787, 662] on textarea "Description *" at bounding box center [910, 682] width 319 height 40
paste textarea "MAINSTREAM - Apple MacBook Air 13”"
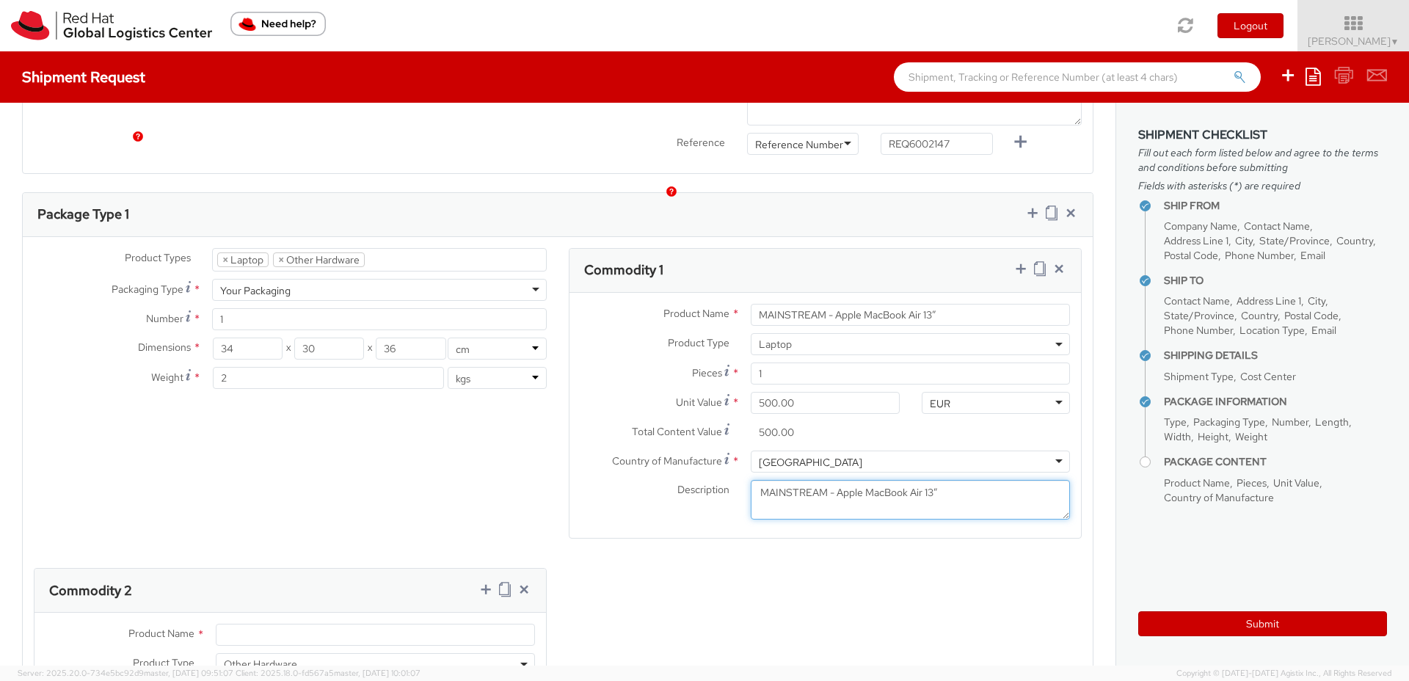
scroll to position [768, 0]
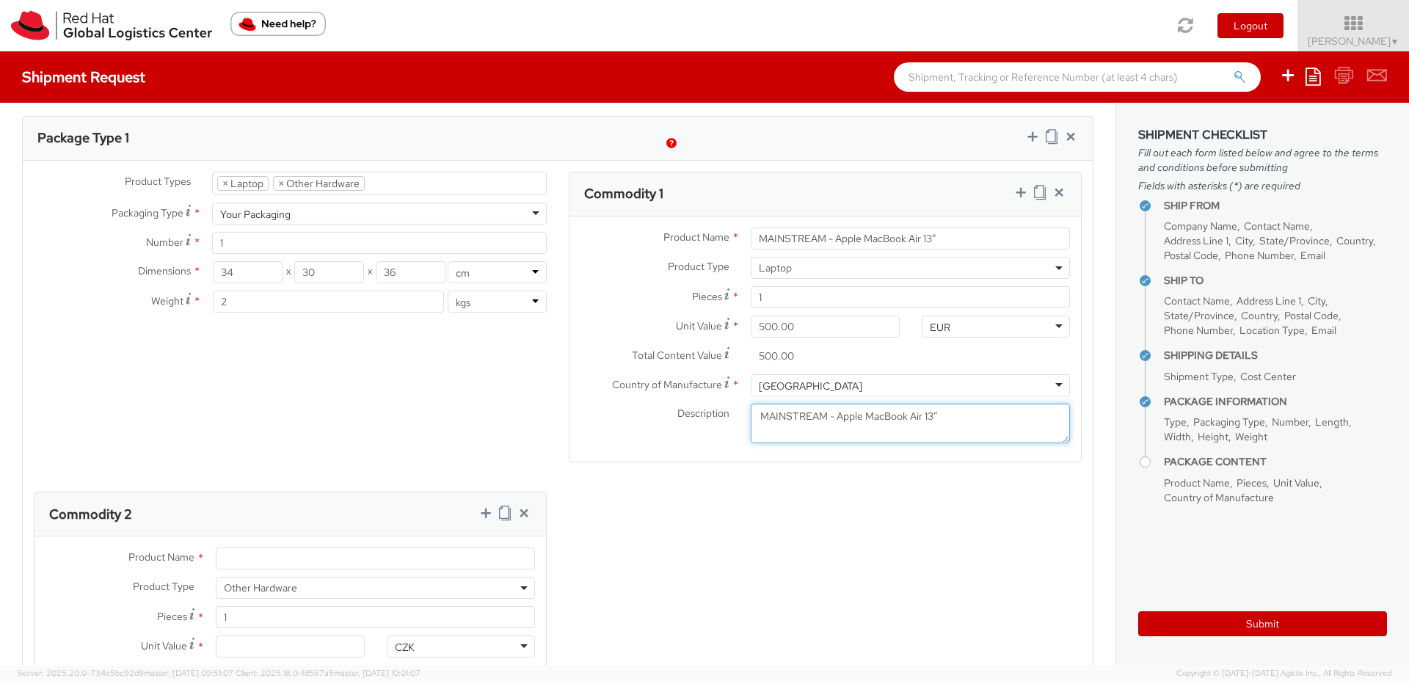
type textarea "MAINSTREAM - Apple MacBook Air 13”"
click at [302, 547] on input "Product Name *" at bounding box center [375, 558] width 319 height 22
paste input "MAINSTREAM - Apple MacBook Air 13”"
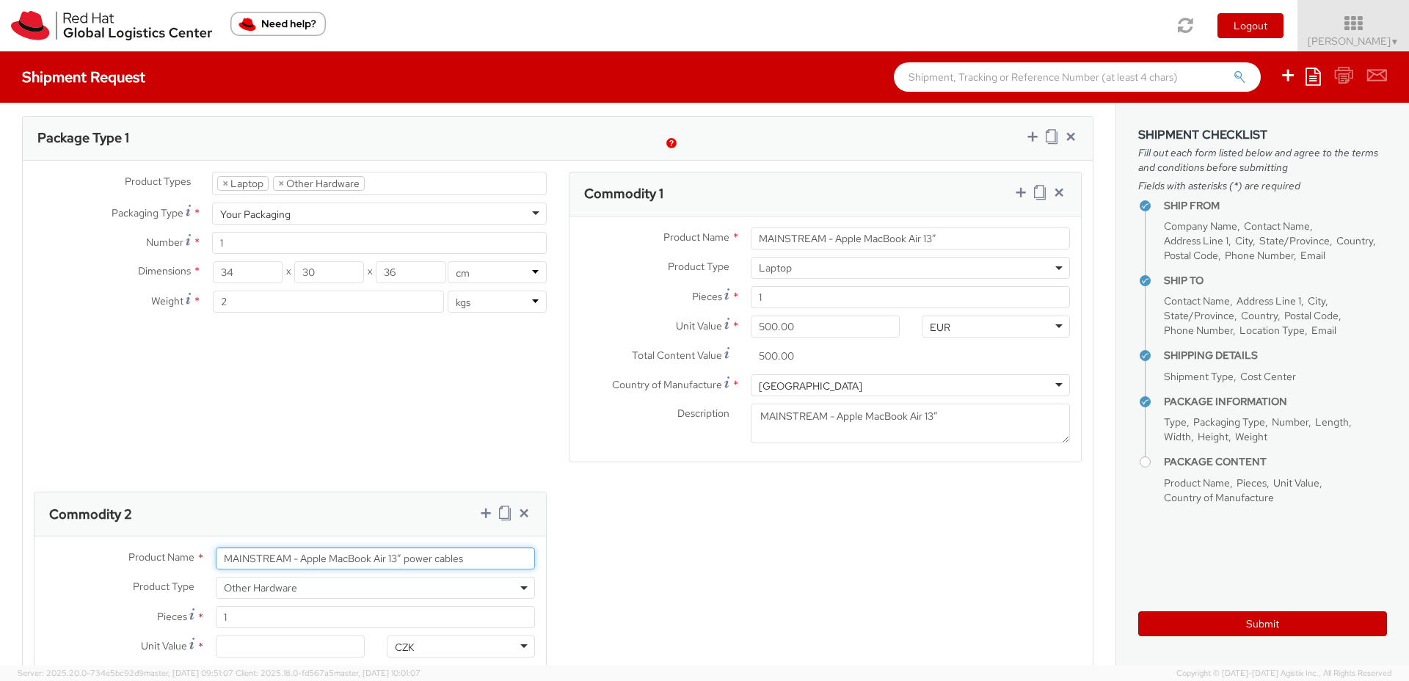
drag, startPoint x: 453, startPoint y: 507, endPoint x: 189, endPoint y: 503, distance: 264.9
click at [189, 547] on div "Product Name * MAINSTREAM - Apple MacBook Air 13” power cables" at bounding box center [289, 558] width 511 height 22
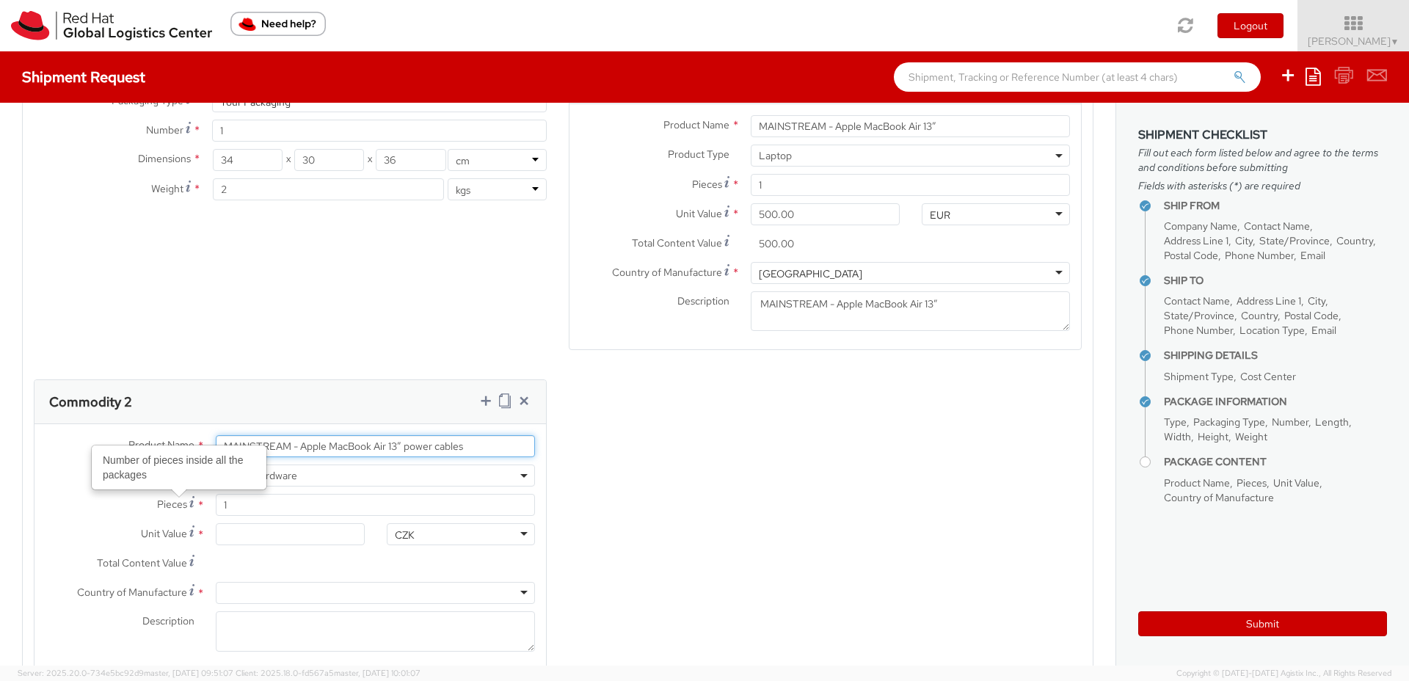
scroll to position [903, 0]
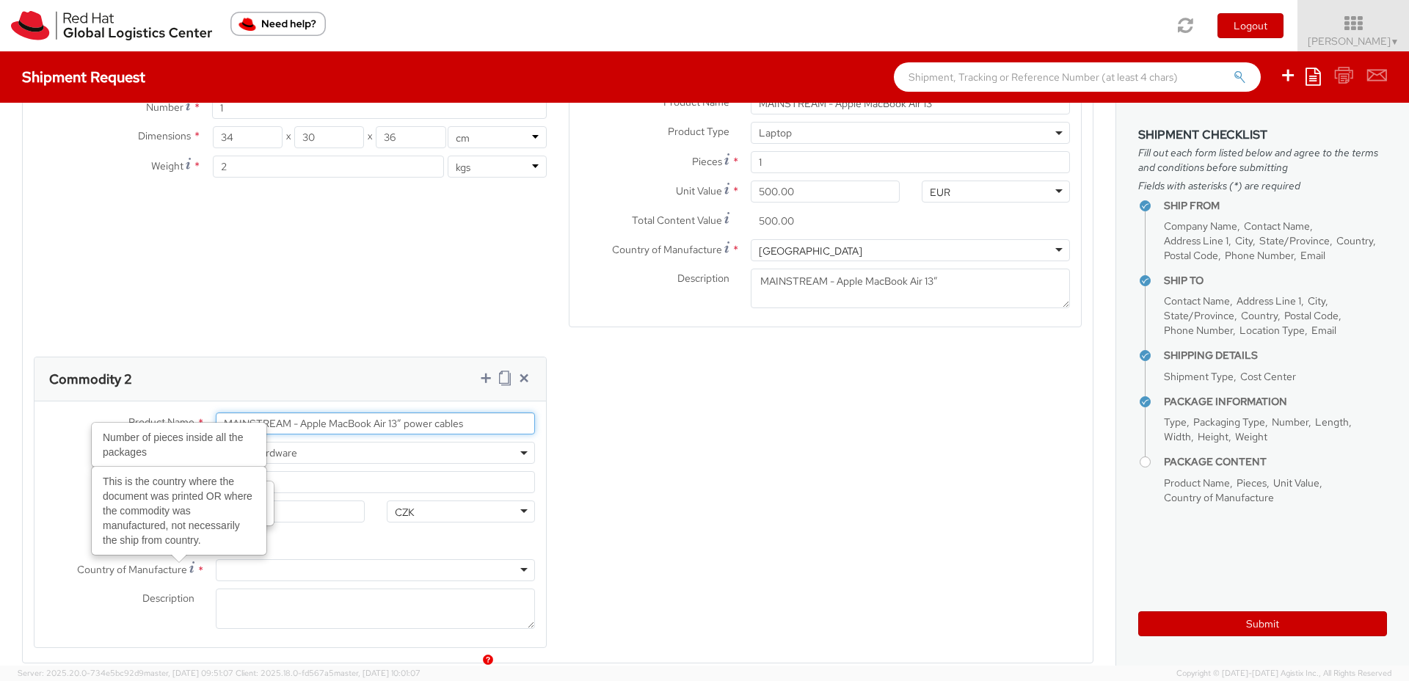
type input "MAINSTREAM - Apple MacBook Air 13” power cables"
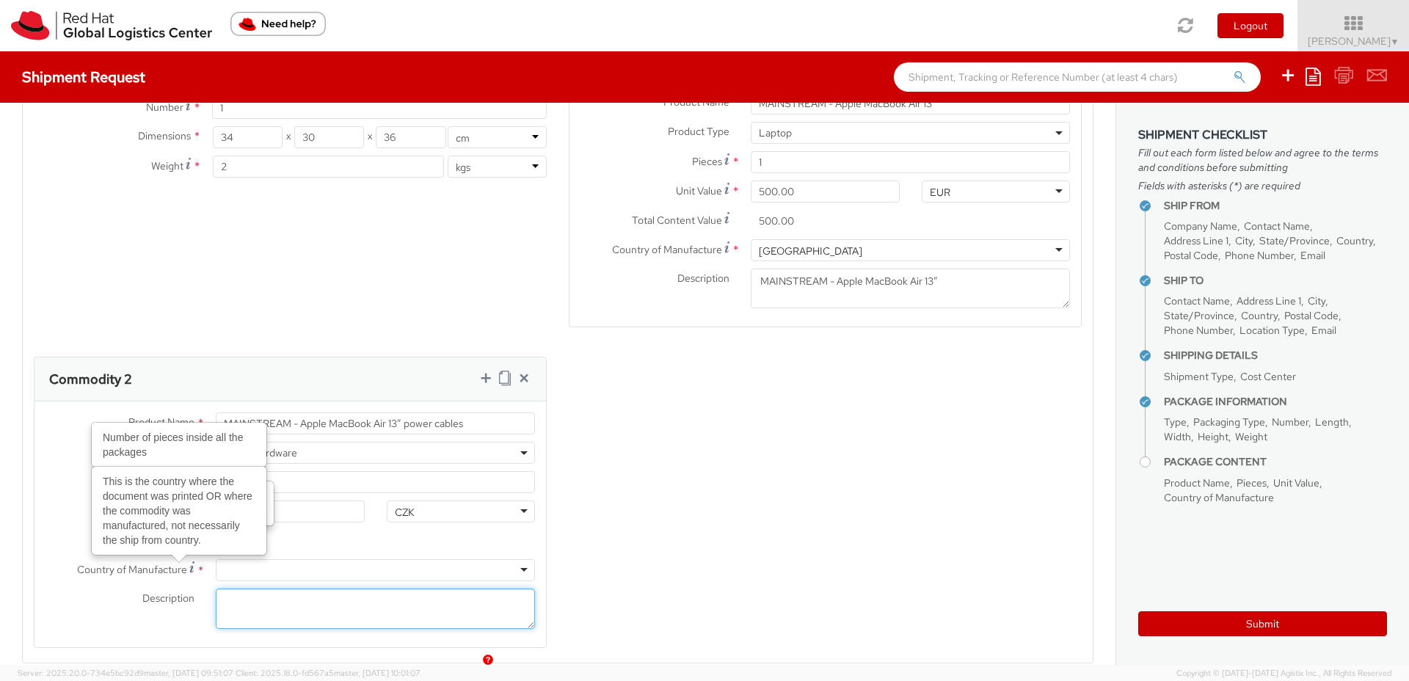
click at [253, 588] on textarea "Description *" at bounding box center [375, 608] width 319 height 40
paste textarea "MAINSTREAM - Apple MacBook Air 13” power cables"
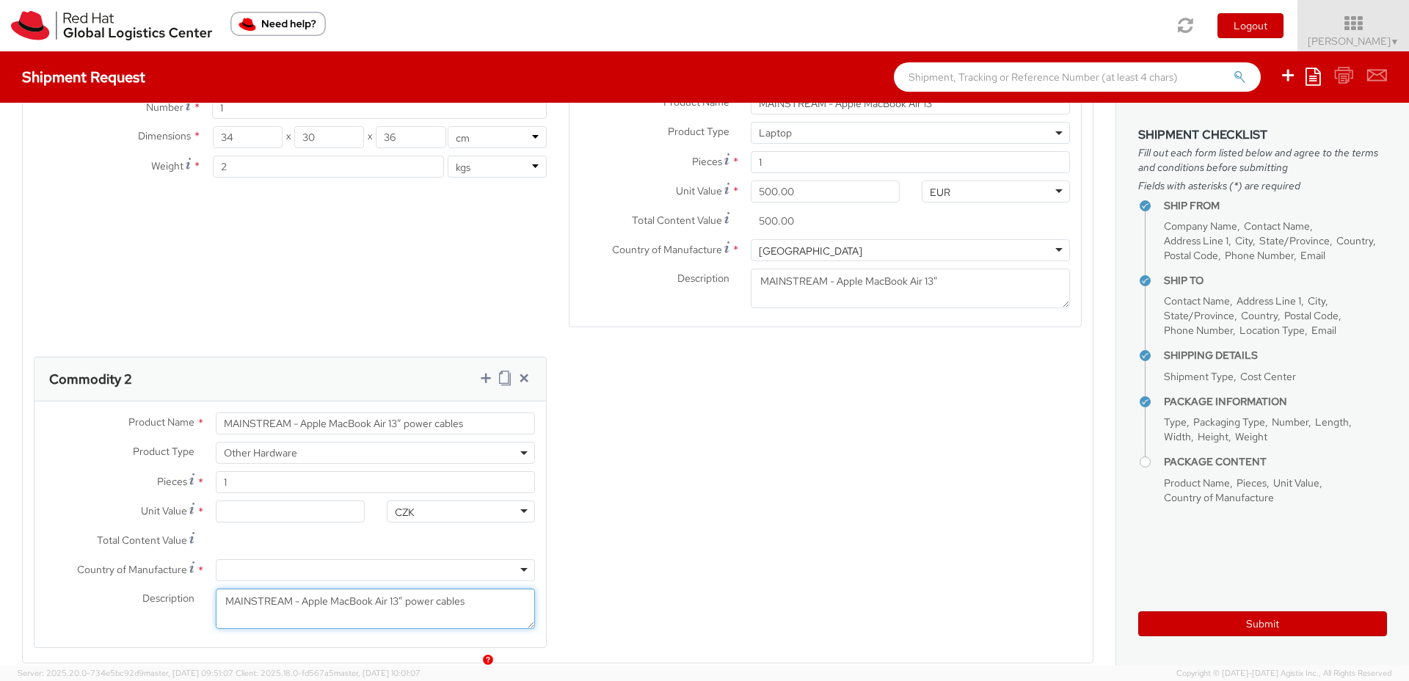
type textarea "MAINSTREAM - Apple MacBook Air 13” power cables"
click at [277, 559] on div at bounding box center [375, 570] width 319 height 22
type input "chi"
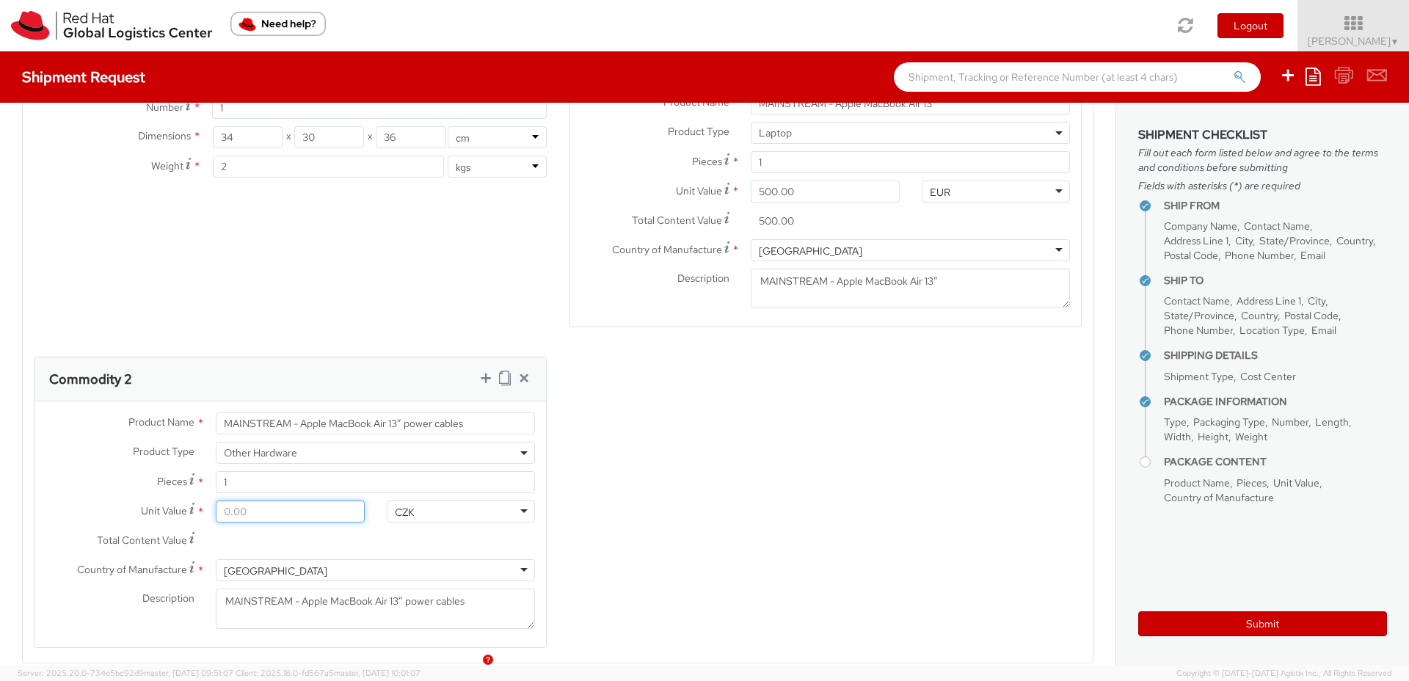
click at [261, 500] on input "Unit Value *" at bounding box center [290, 511] width 148 height 22
type input "2.00"
type input "20.00"
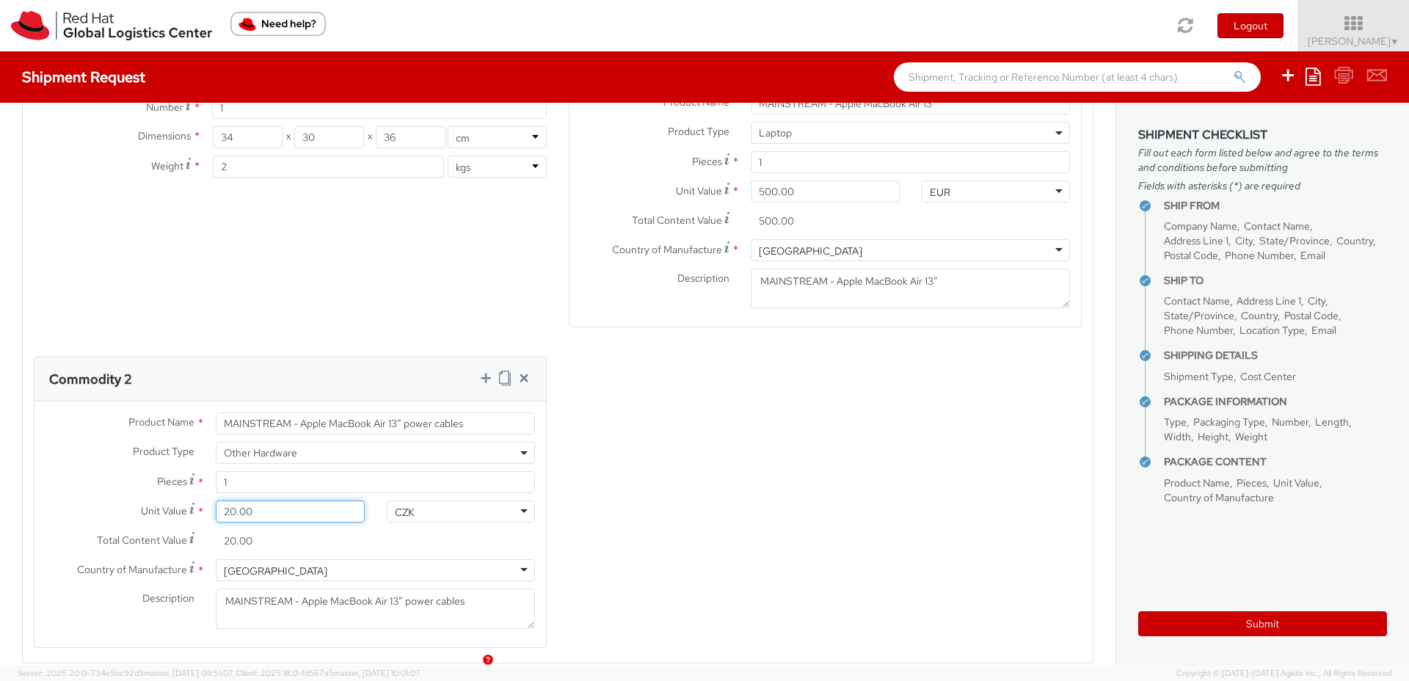
type input "200.00"
type input "20.00"
type input "2.00"
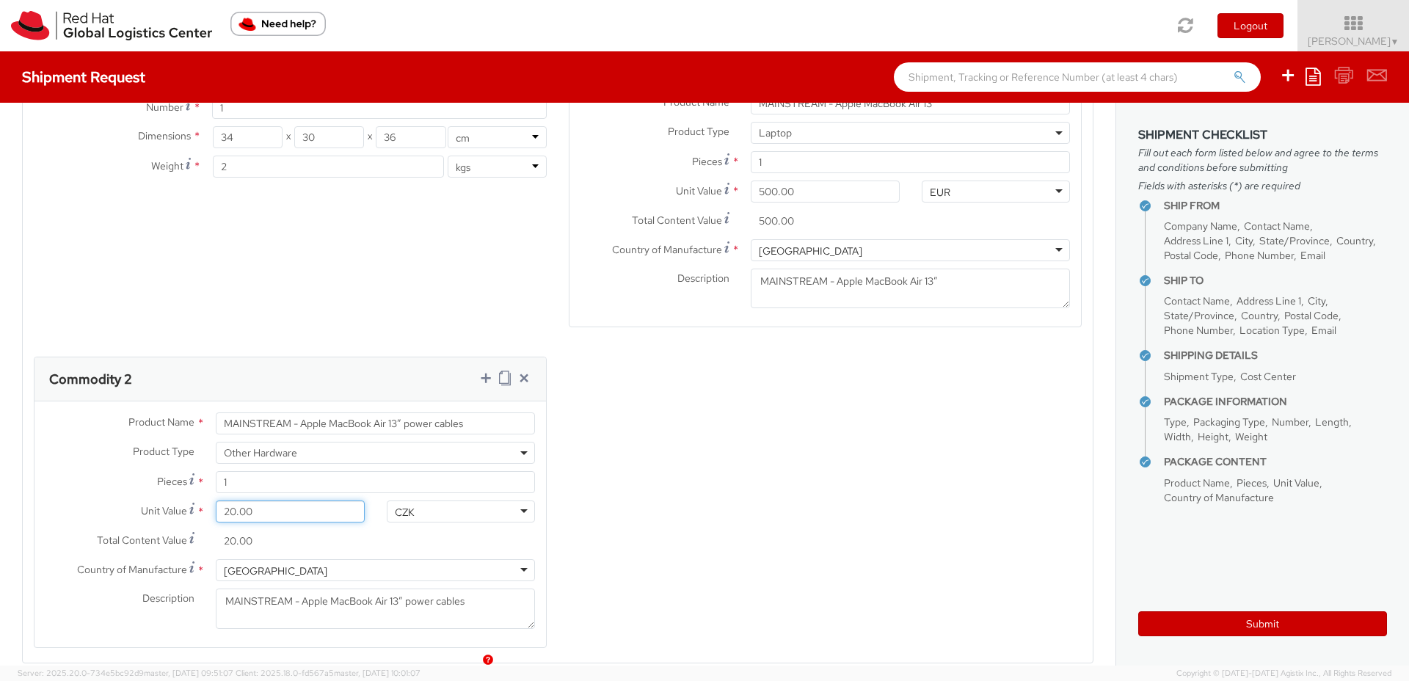
type input "2.00"
type input "0.00"
type input "5.00"
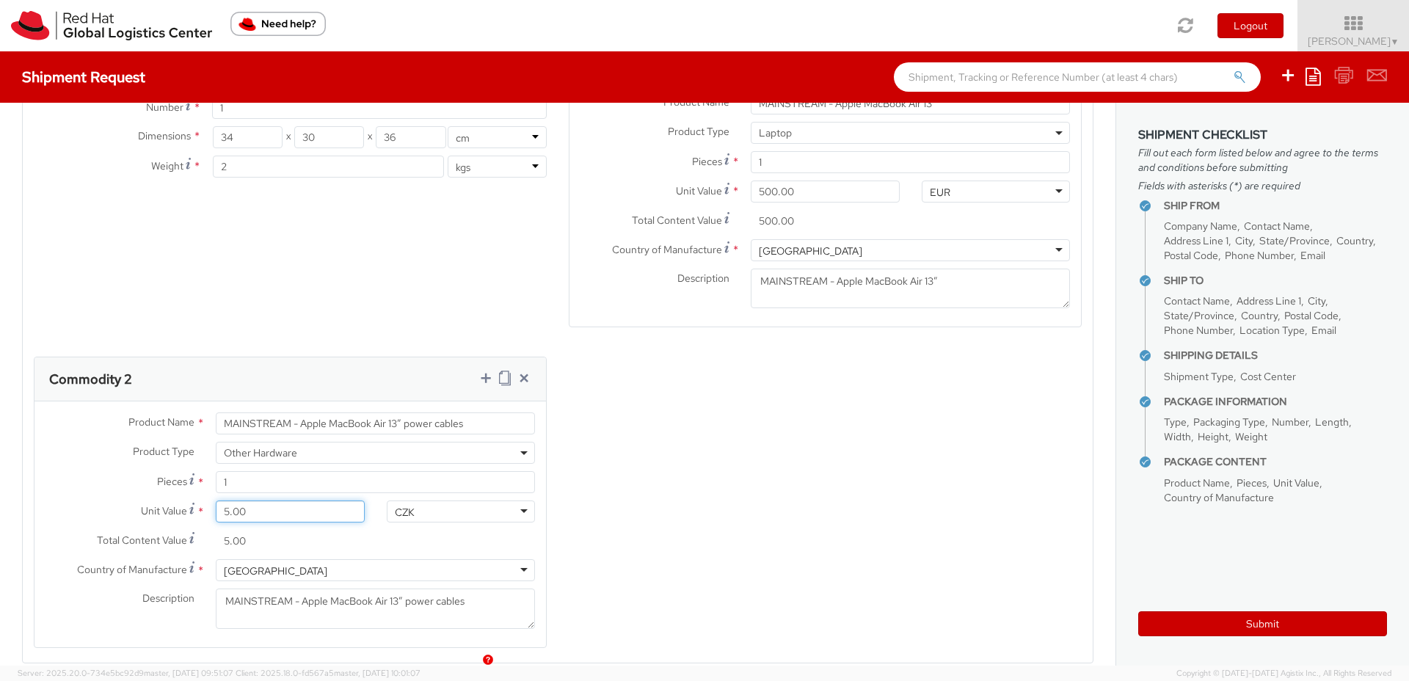
type input "50.00"
click at [408, 505] on div "CZK" at bounding box center [405, 512] width 20 height 15
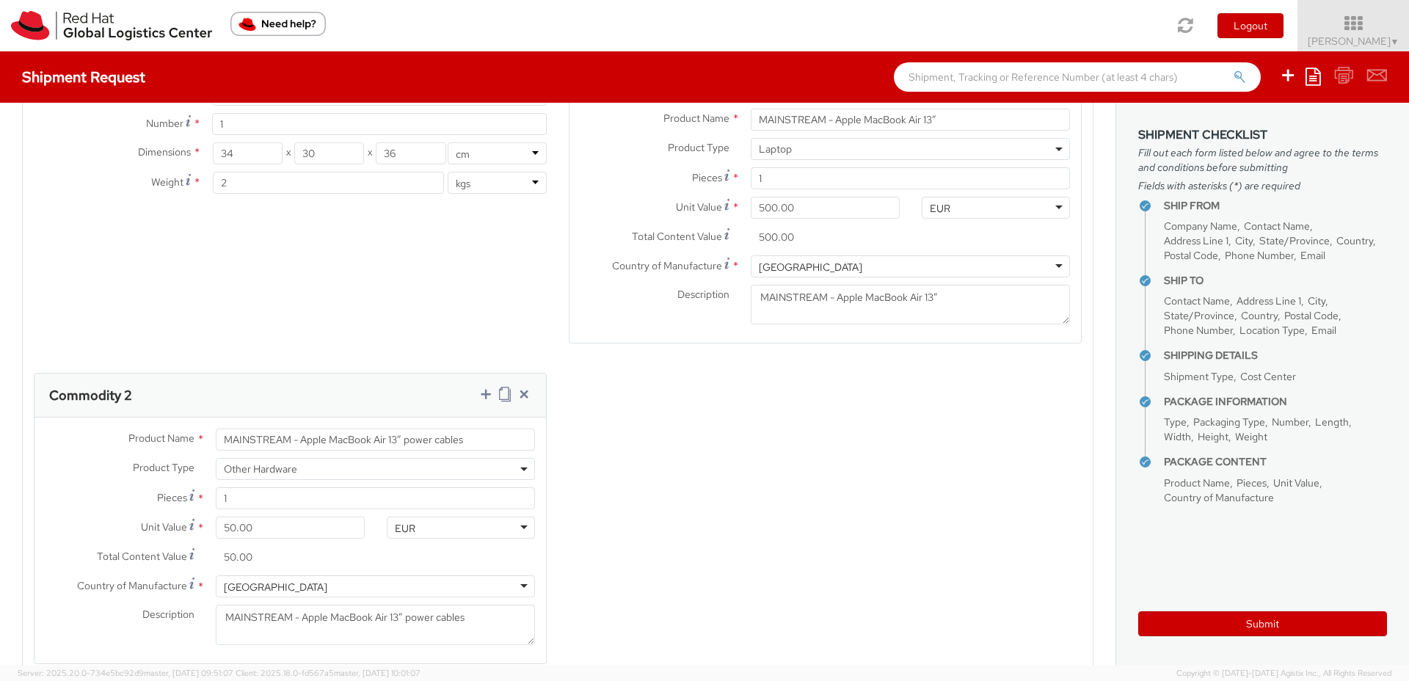
scroll to position [798, 0]
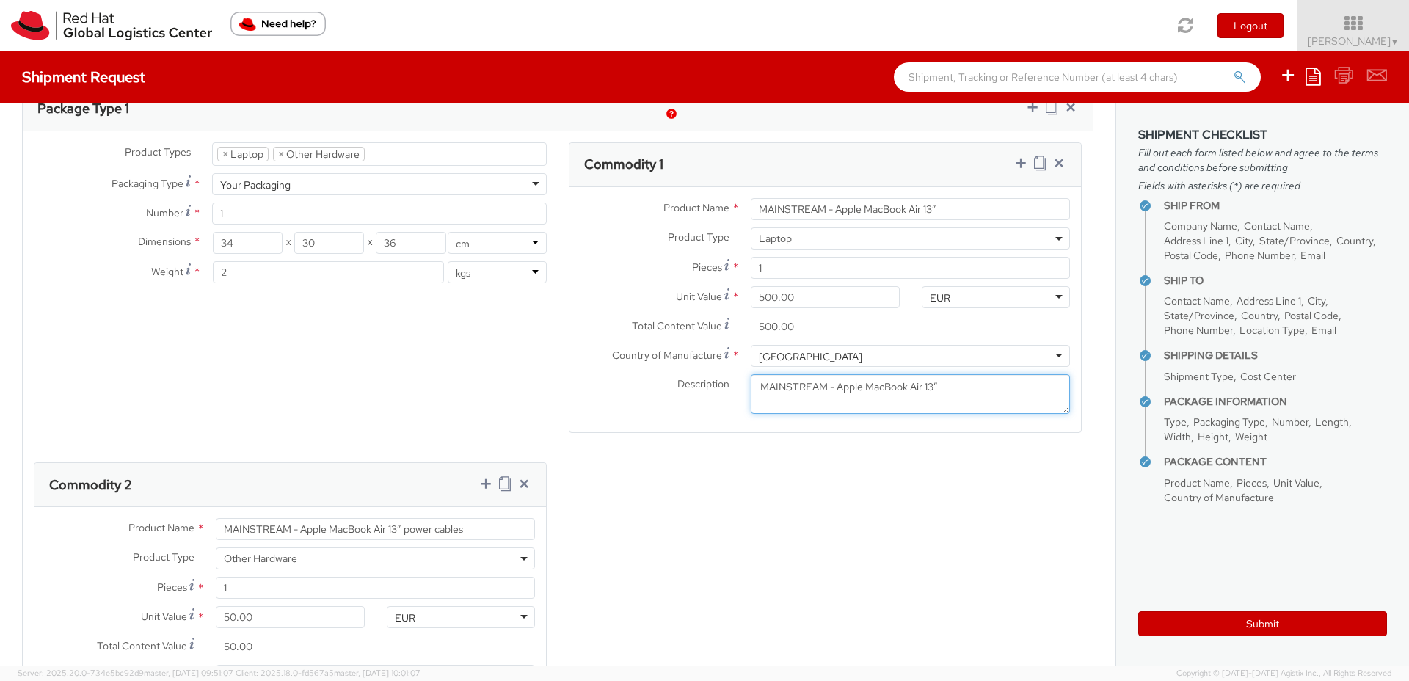
click at [977, 374] on textarea "MAINSTREAM - Apple MacBook Air 13”" at bounding box center [910, 394] width 319 height 40
paste textarea "**Not restricted"
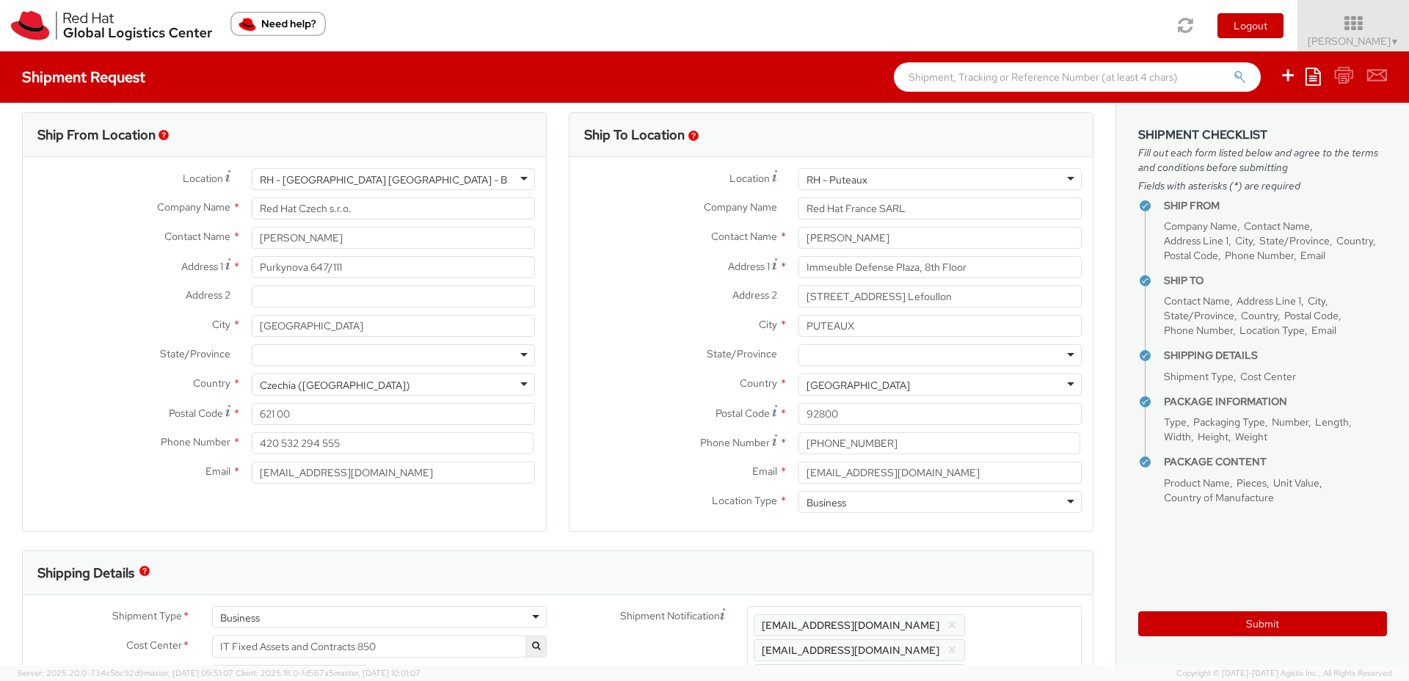
scroll to position [10, 0]
type textarea "MAINSTREAM - Apple MacBook Air 13” **Not restricted"
click at [1255, 627] on button "Submit" at bounding box center [1262, 623] width 249 height 25
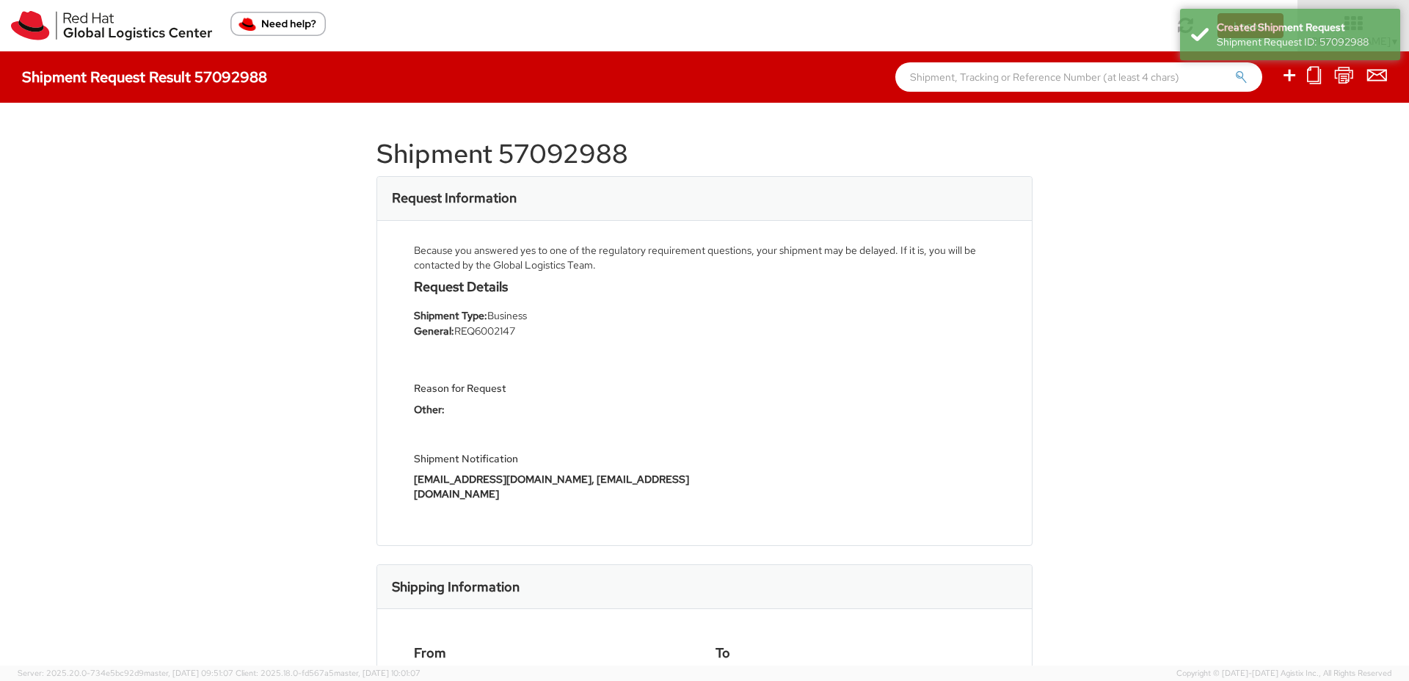
click at [582, 155] on h1 "Shipment 57092988" at bounding box center [704, 153] width 656 height 29
copy h1 "57092988"
